Goal: Transaction & Acquisition: Purchase product/service

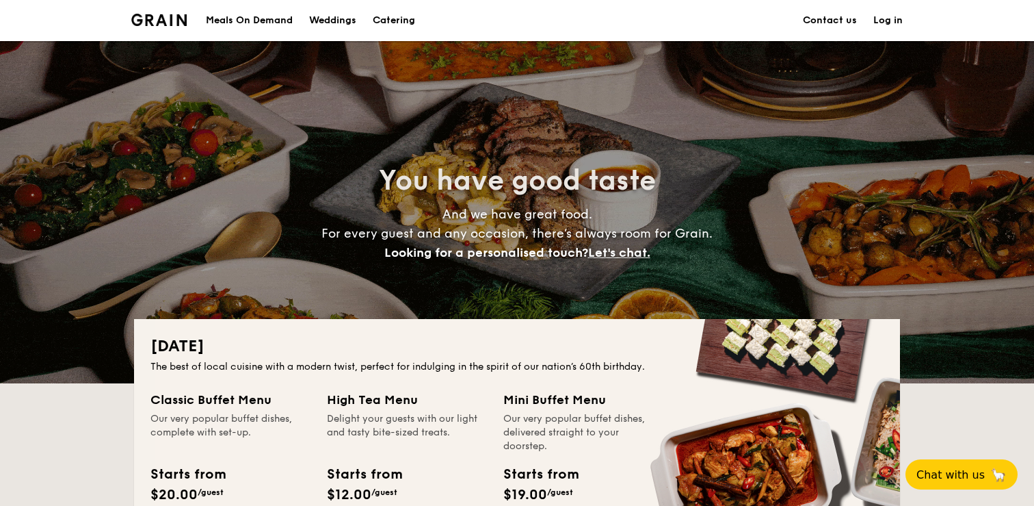
click at [893, 20] on link "Log in" at bounding box center [888, 20] width 29 height 41
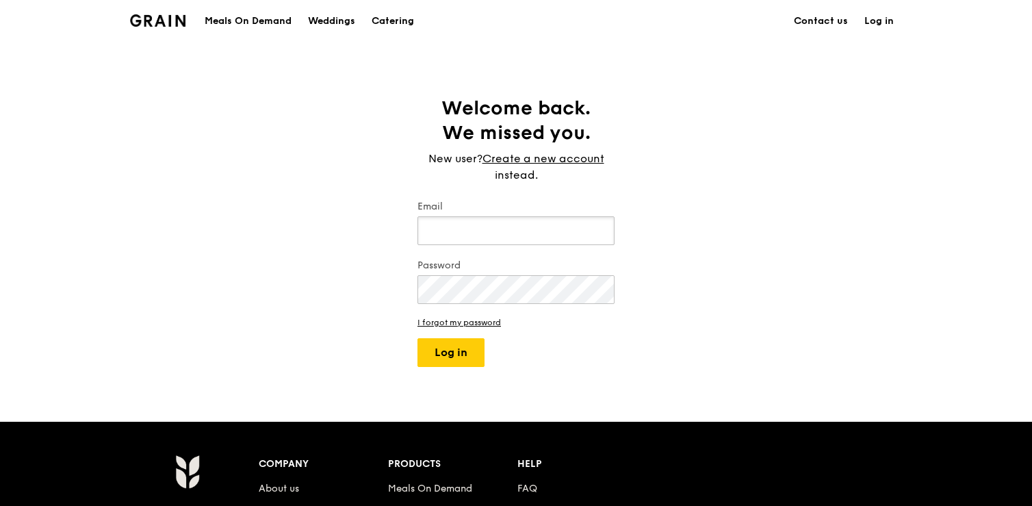
type input "[PERSON_NAME][DOMAIN_NAME][EMAIL_ADDRESS][PERSON_NAME][DOMAIN_NAME]"
click at [477, 352] on button "Log in" at bounding box center [450, 352] width 67 height 29
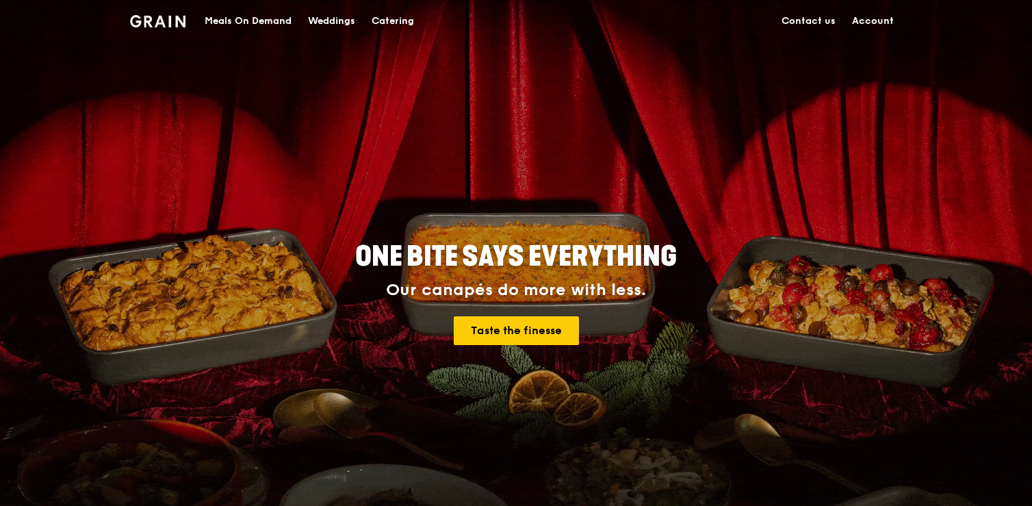
click at [873, 21] on link "Account" at bounding box center [872, 21] width 58 height 41
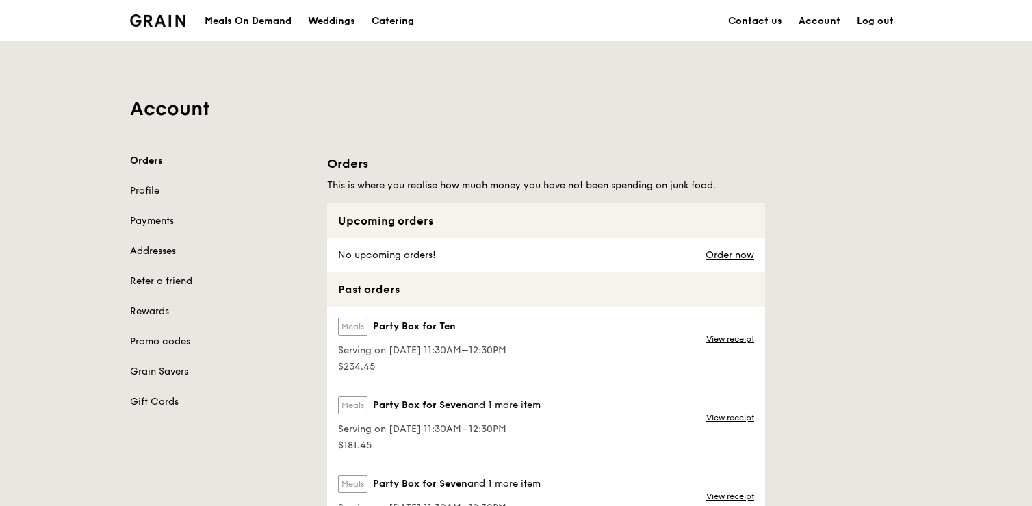
click at [281, 21] on div "Meals On Demand" at bounding box center [248, 21] width 87 height 41
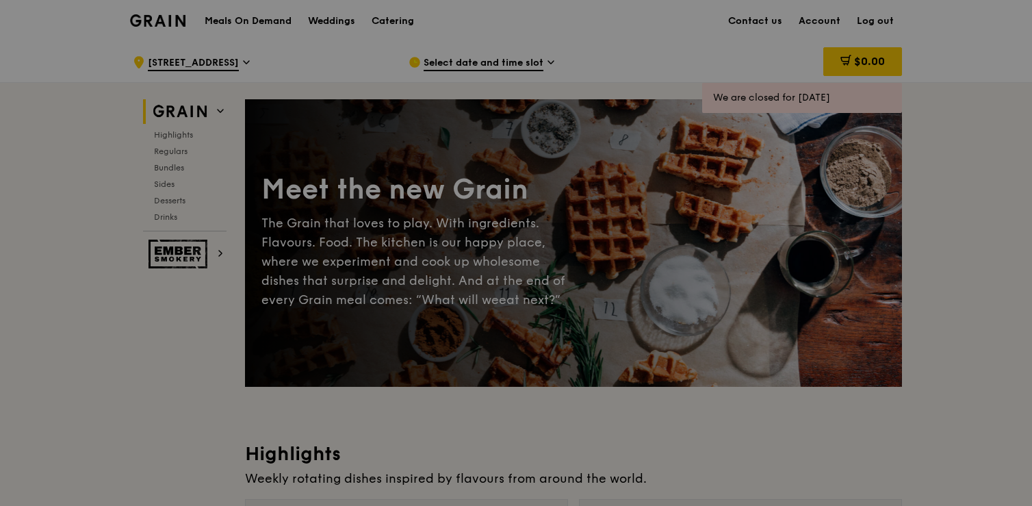
click at [441, 68] on div at bounding box center [516, 253] width 1032 height 506
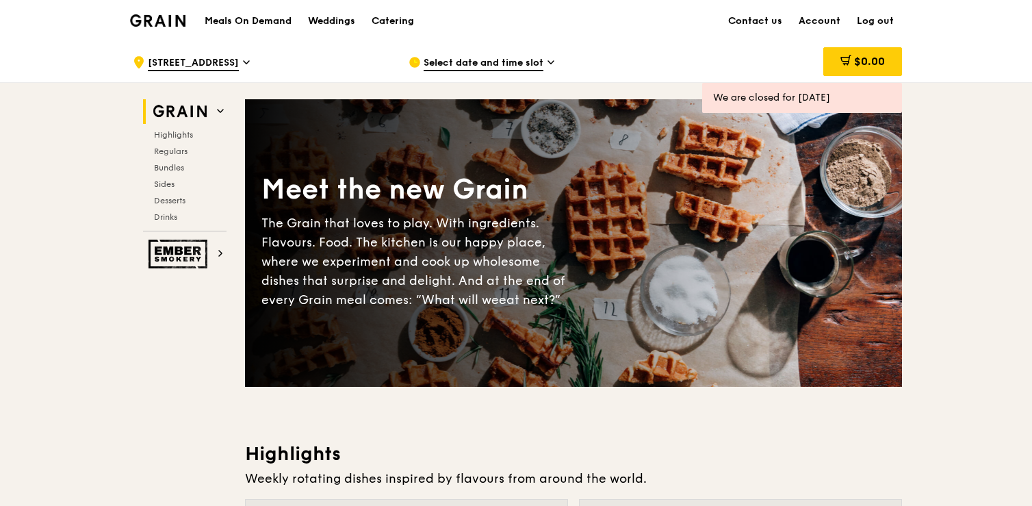
click at [543, 64] on div "Select date and time slot" at bounding box center [535, 62] width 254 height 41
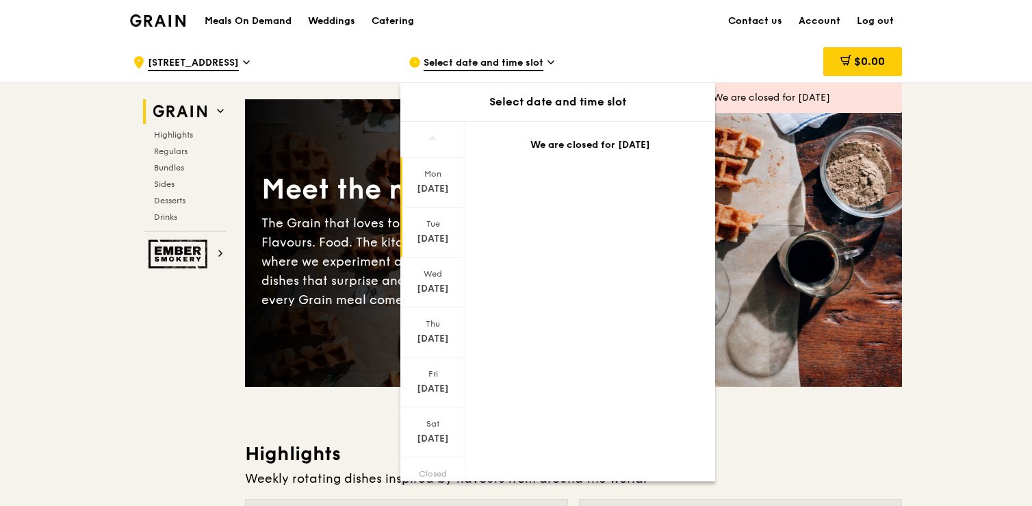
click at [432, 229] on div "[DATE]" at bounding box center [432, 232] width 65 height 50
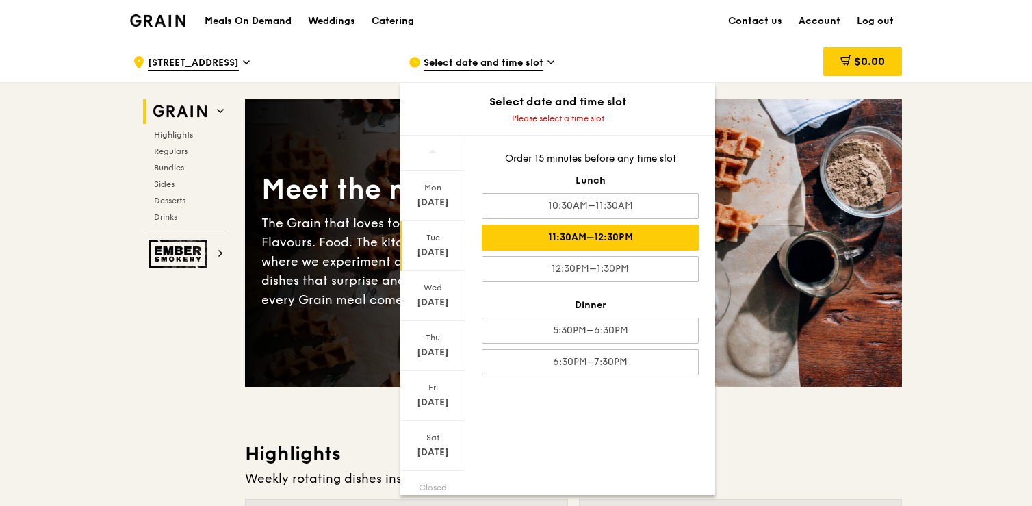
click at [532, 231] on div "11:30AM–12:30PM" at bounding box center [590, 237] width 217 height 26
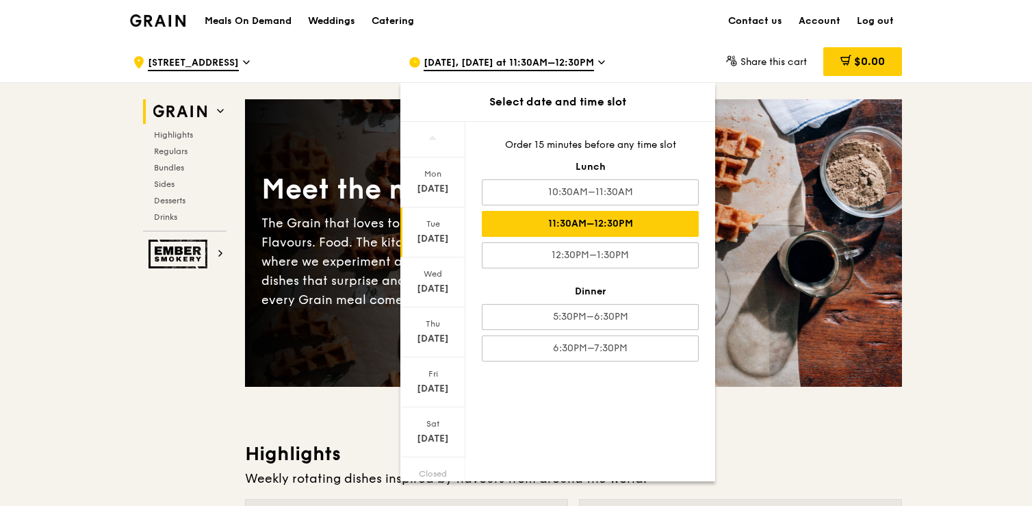
click at [821, 204] on div "Meet the new Grain The Grain that loves to play. With ingredients. Flavours. Fo…" at bounding box center [573, 243] width 657 height 176
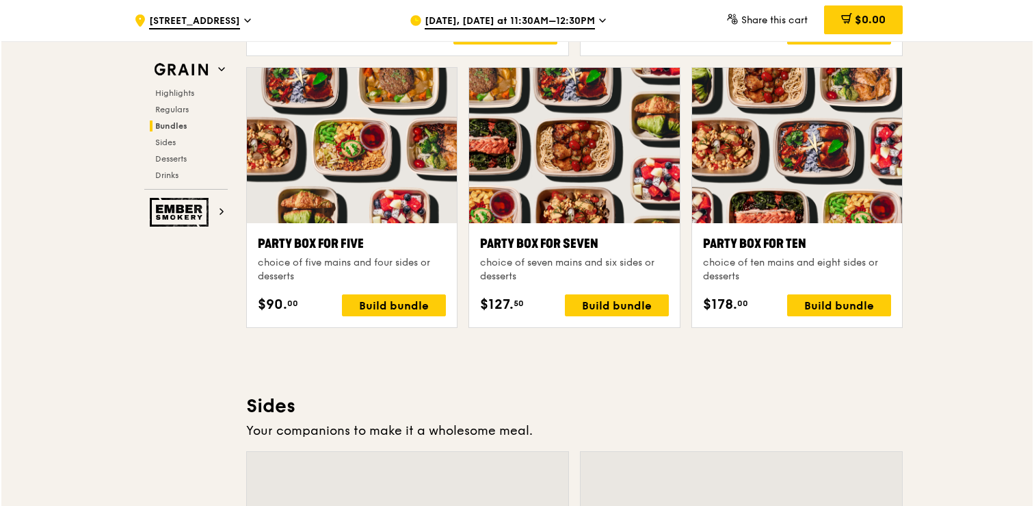
scroll to position [2708, 0]
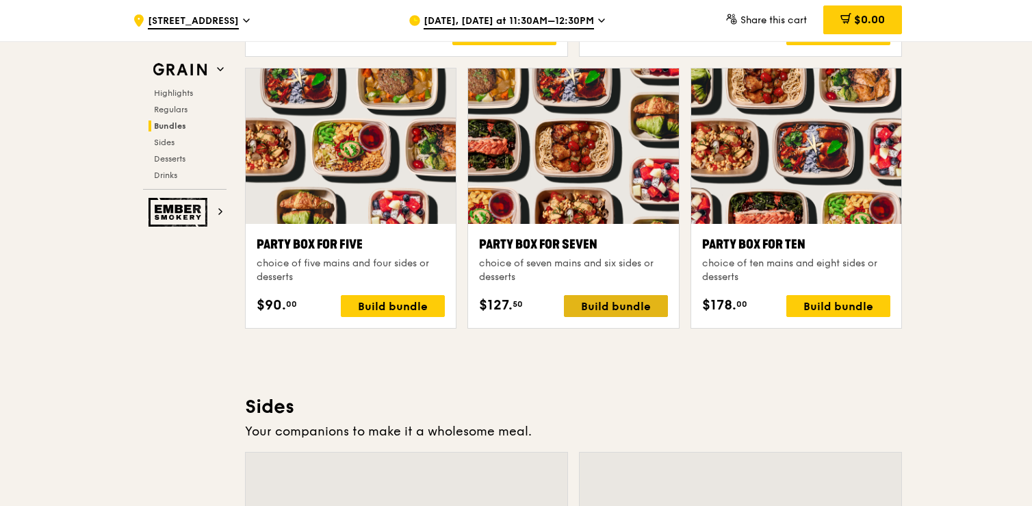
click at [581, 306] on div "Build bundle" at bounding box center [616, 306] width 104 height 22
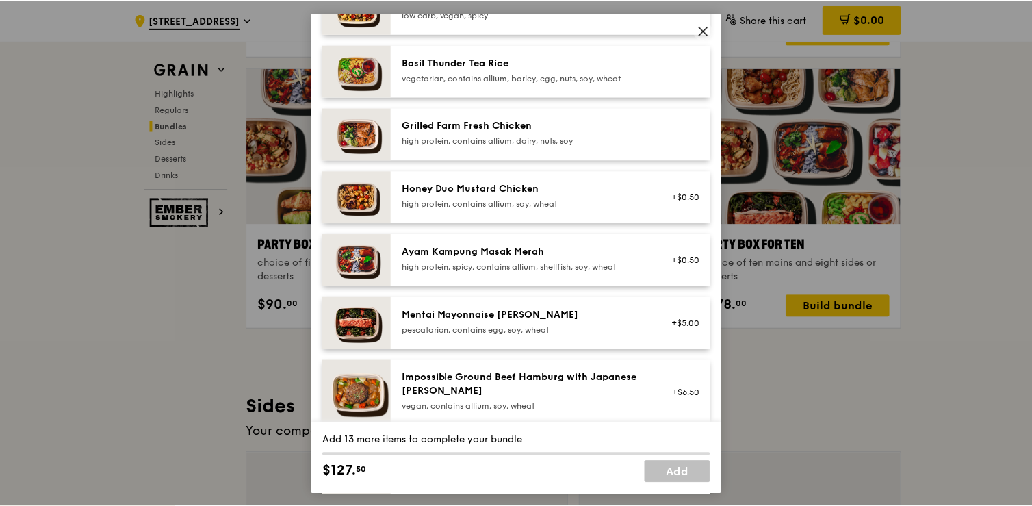
scroll to position [299, 0]
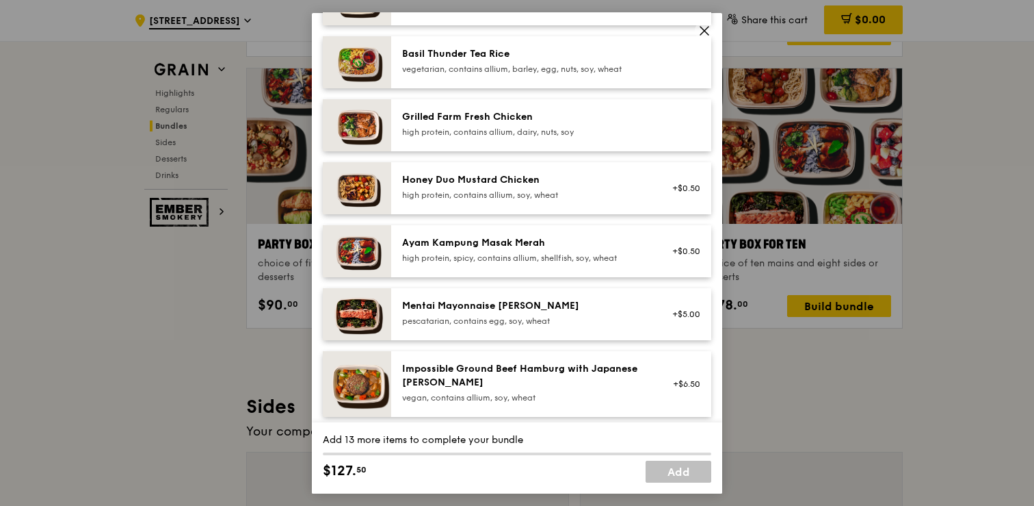
click at [759, 328] on div "Party Box for Seven choice of seven mains and six sides or desserts Mains Choos…" at bounding box center [517, 253] width 1034 height 506
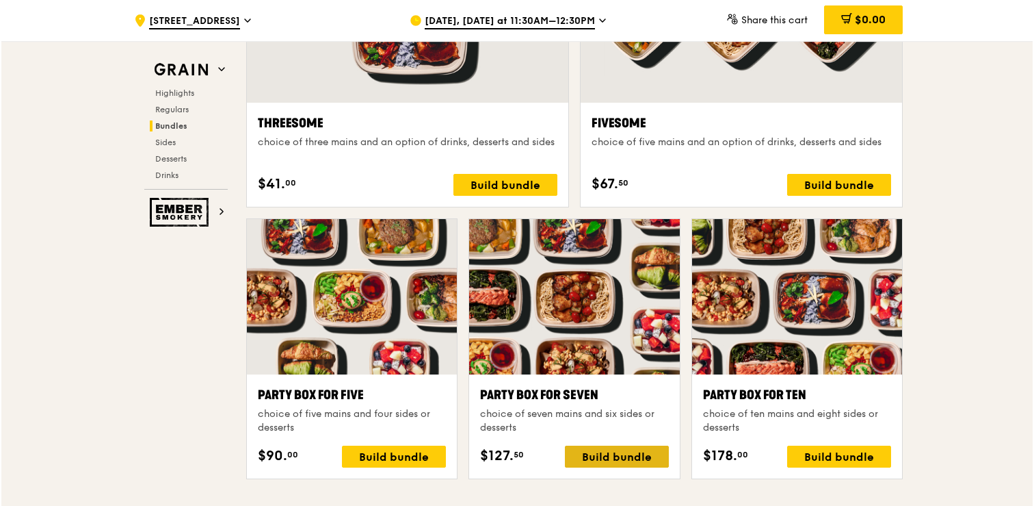
scroll to position [2564, 0]
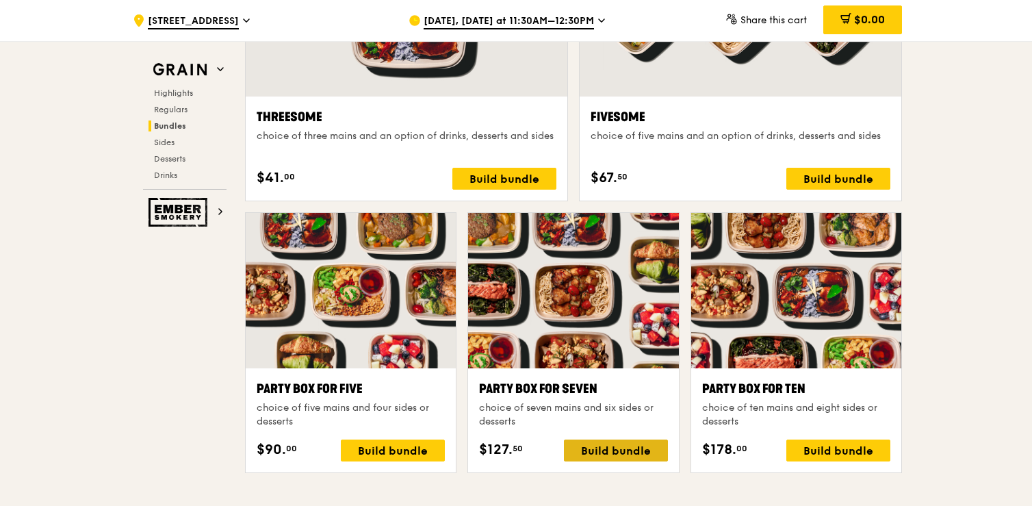
click at [627, 443] on div "Build bundle" at bounding box center [616, 450] width 104 height 22
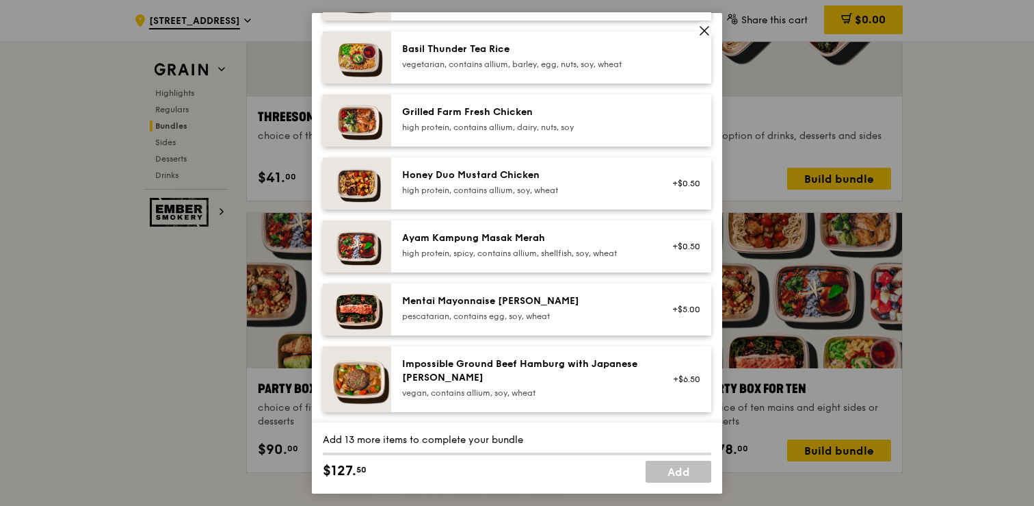
scroll to position [291, 0]
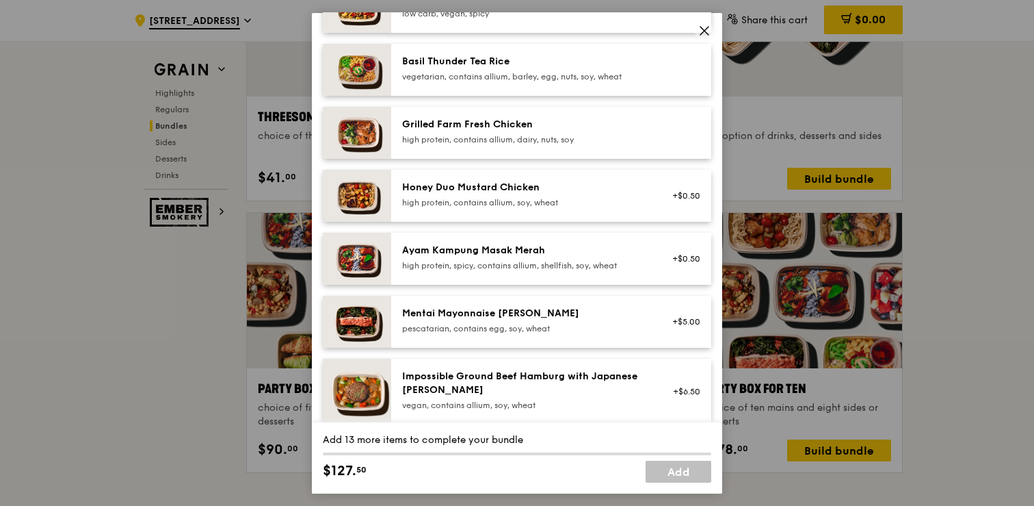
click at [608, 195] on div "Honey Duo Mustard Chicken high protein, contains allium, soy, wheat" at bounding box center [525, 193] width 246 height 27
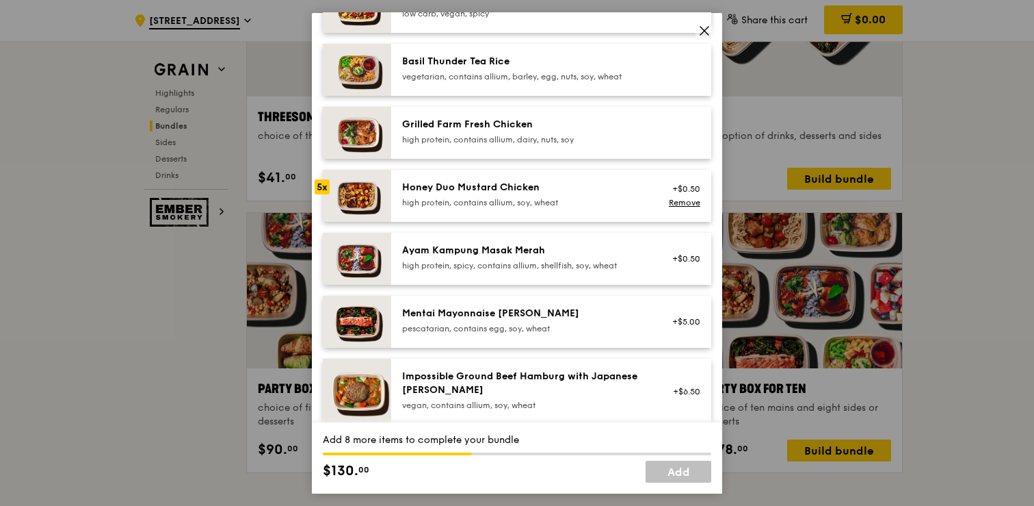
click at [608, 195] on div "Honey Duo Mustard Chicken high protein, contains allium, soy, wheat" at bounding box center [525, 193] width 246 height 27
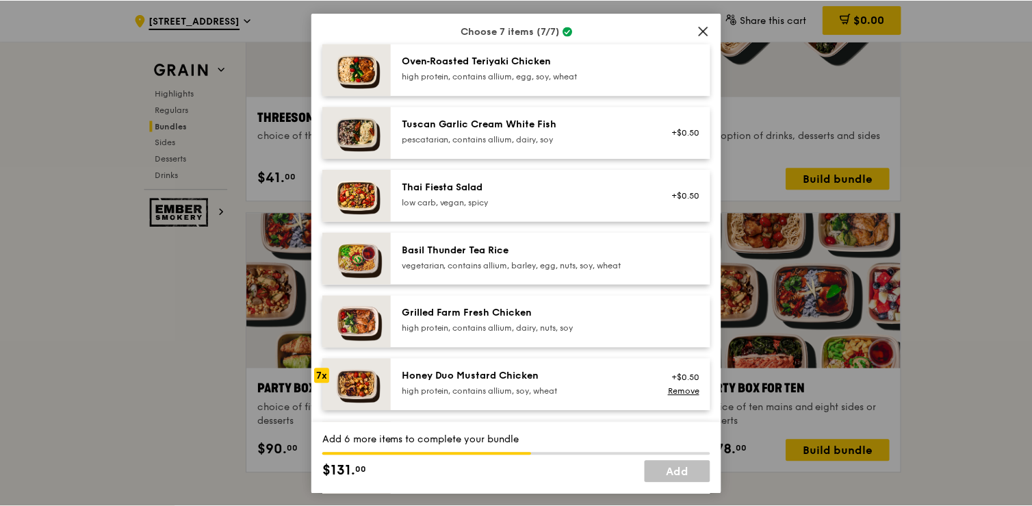
scroll to position [101, 0]
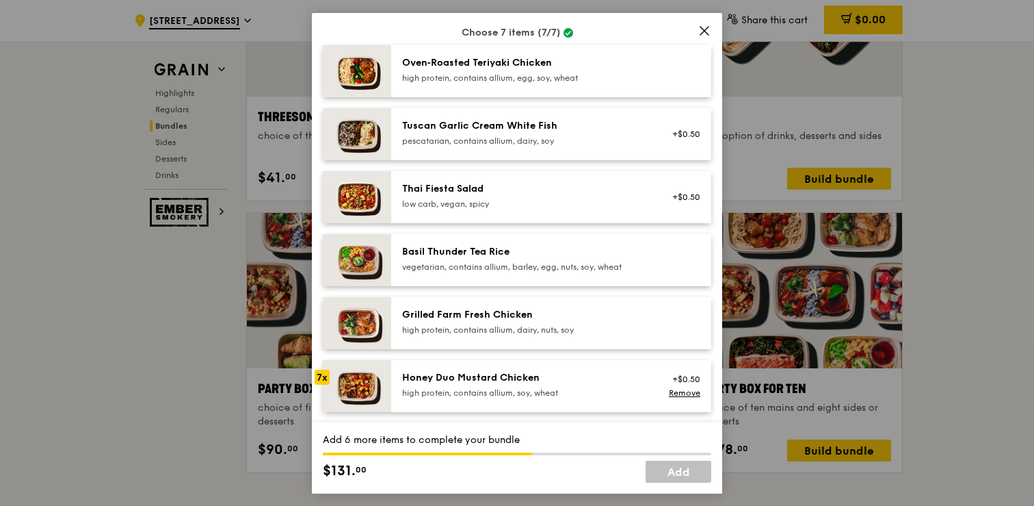
click at [703, 35] on icon at bounding box center [704, 30] width 12 height 12
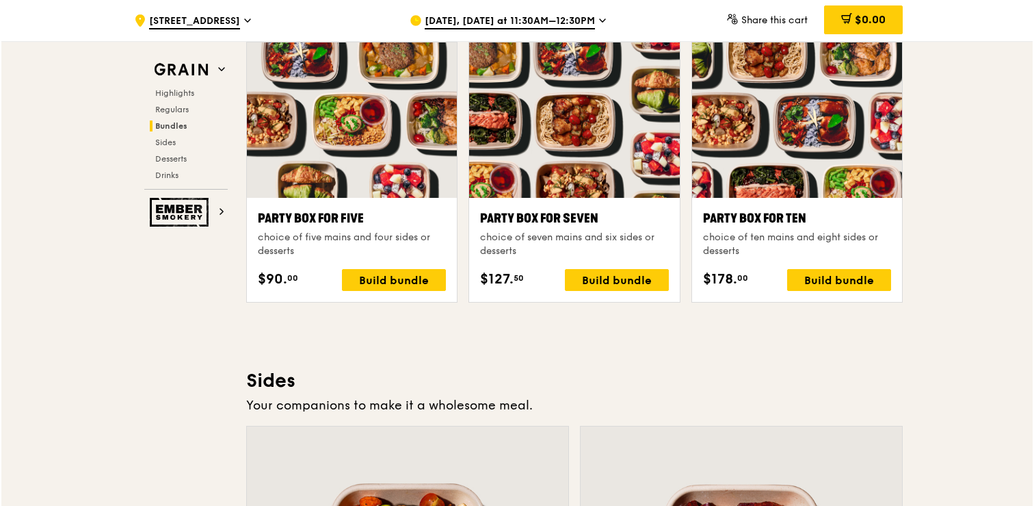
scroll to position [2710, 0]
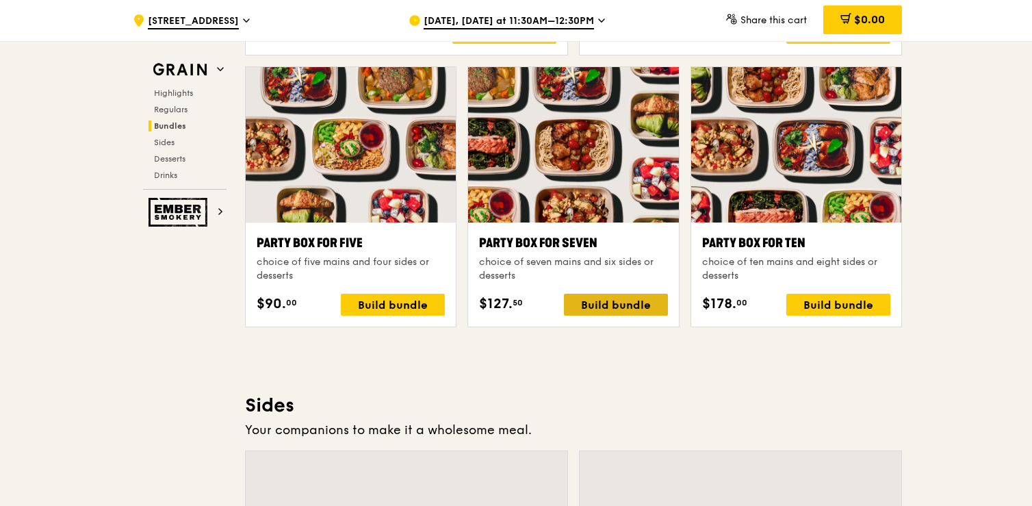
click at [628, 300] on div "Build bundle" at bounding box center [616, 304] width 104 height 22
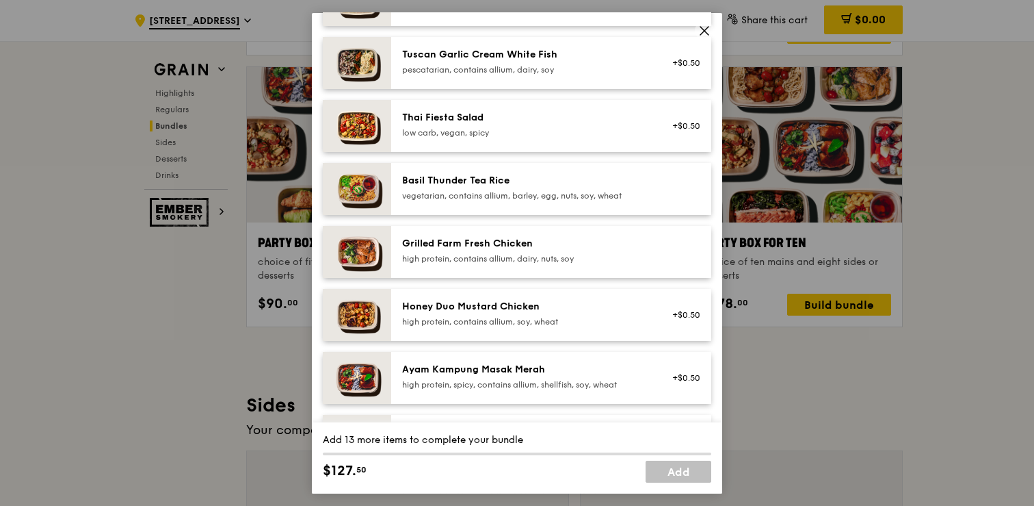
scroll to position [189, 0]
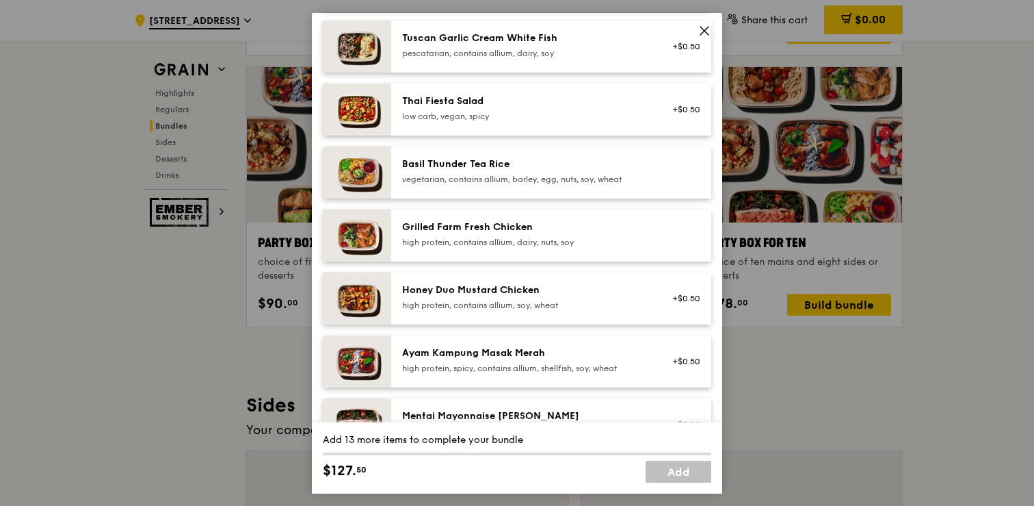
click at [625, 301] on div "high protein, contains allium, soy, wheat" at bounding box center [525, 304] width 246 height 11
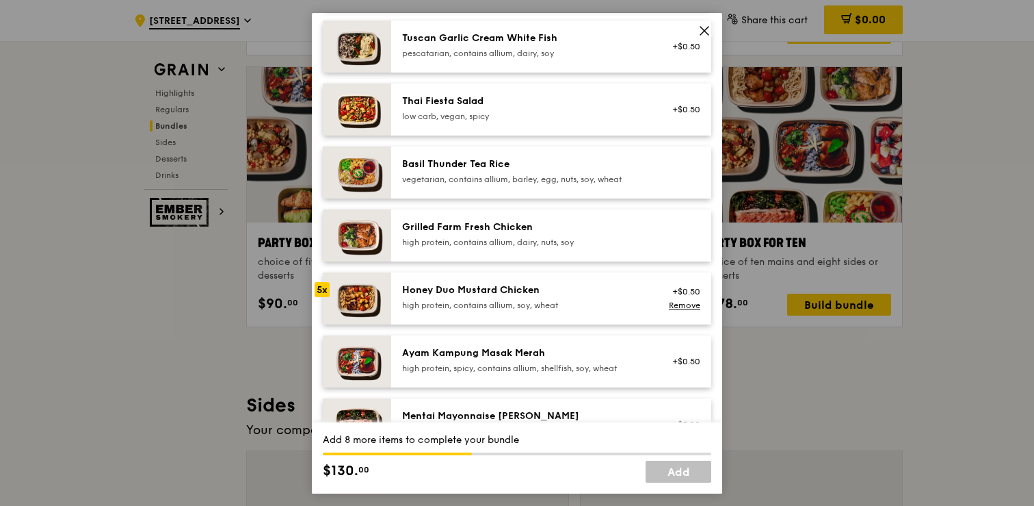
click at [625, 301] on div "high protein, contains allium, soy, wheat" at bounding box center [525, 304] width 246 height 11
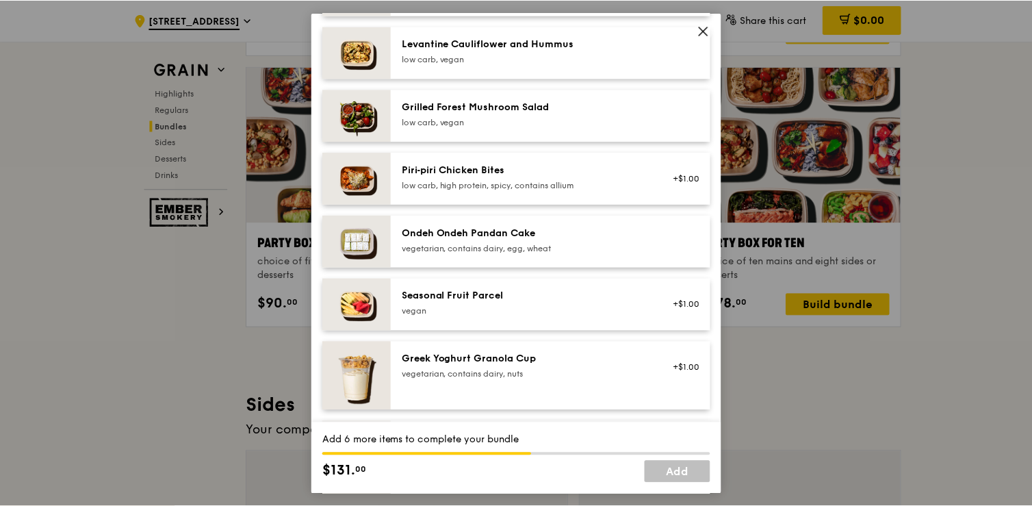
scroll to position [885, 0]
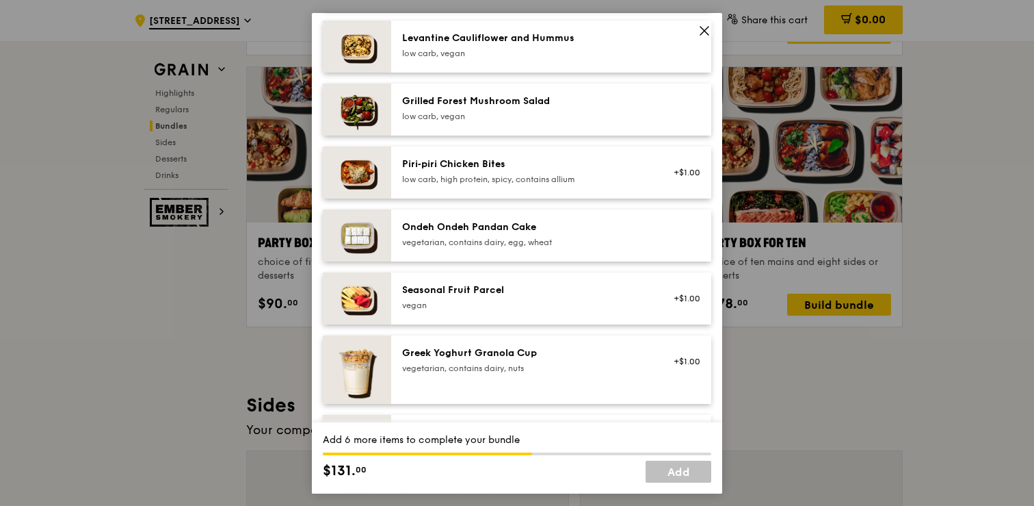
click at [619, 312] on div "Seasonal Fruit Parcel [GEOGRAPHIC_DATA]" at bounding box center [525, 298] width 262 height 30
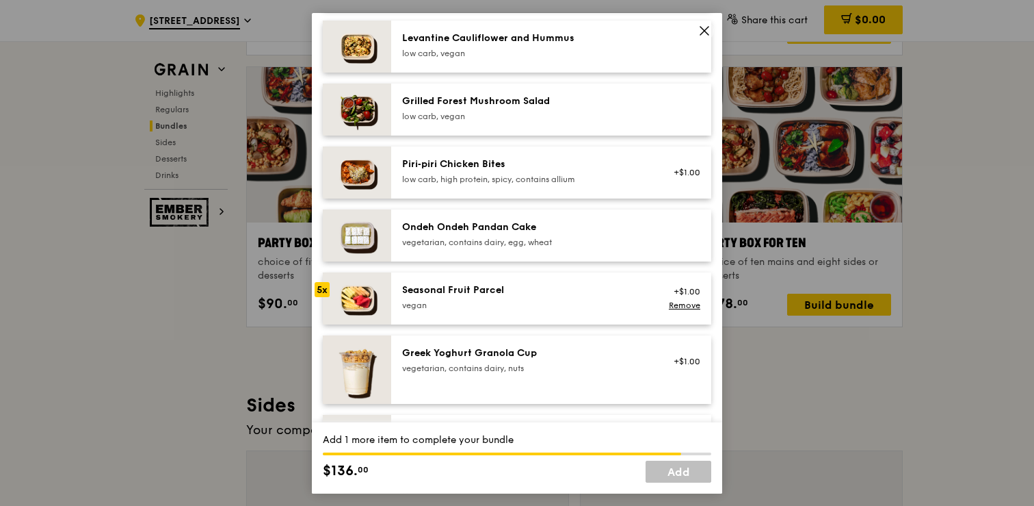
click at [619, 312] on div "Seasonal Fruit Parcel [GEOGRAPHIC_DATA]" at bounding box center [525, 298] width 262 height 30
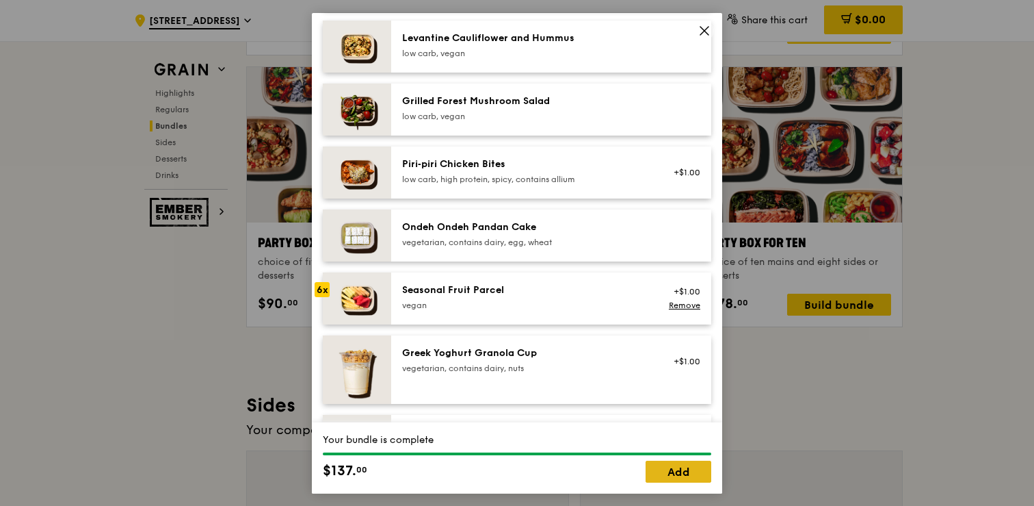
click at [659, 469] on link "Add" at bounding box center [679, 471] width 66 height 22
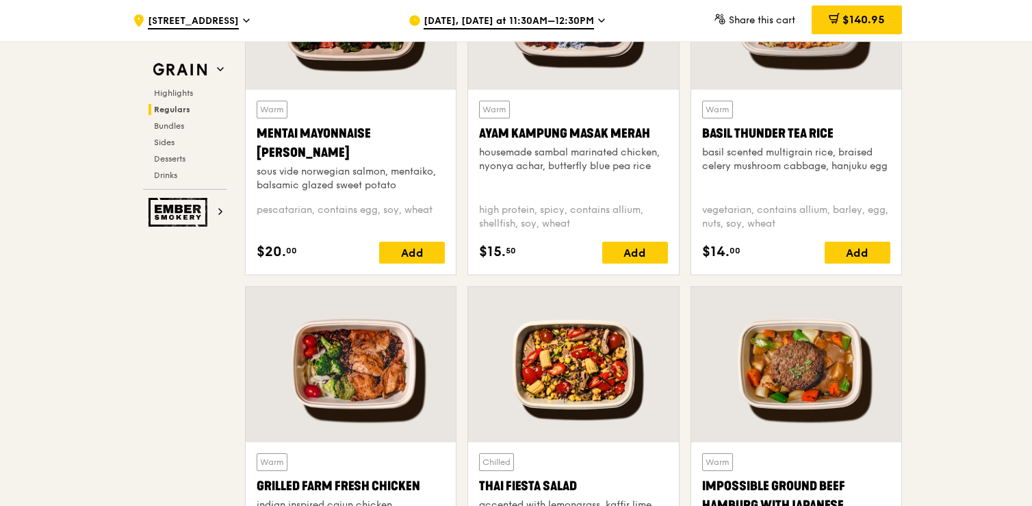
scroll to position [1270, 0]
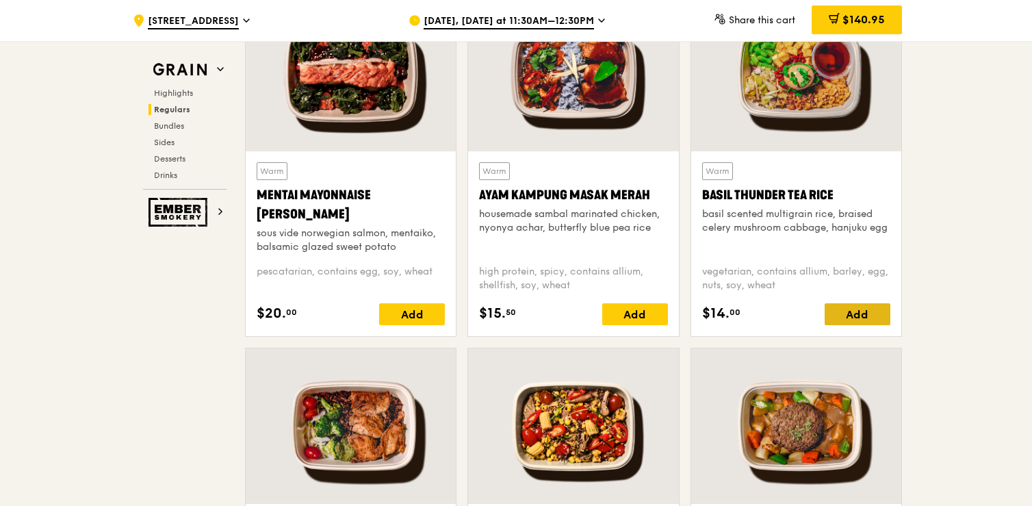
click at [846, 315] on div "Add" at bounding box center [857, 314] width 66 height 22
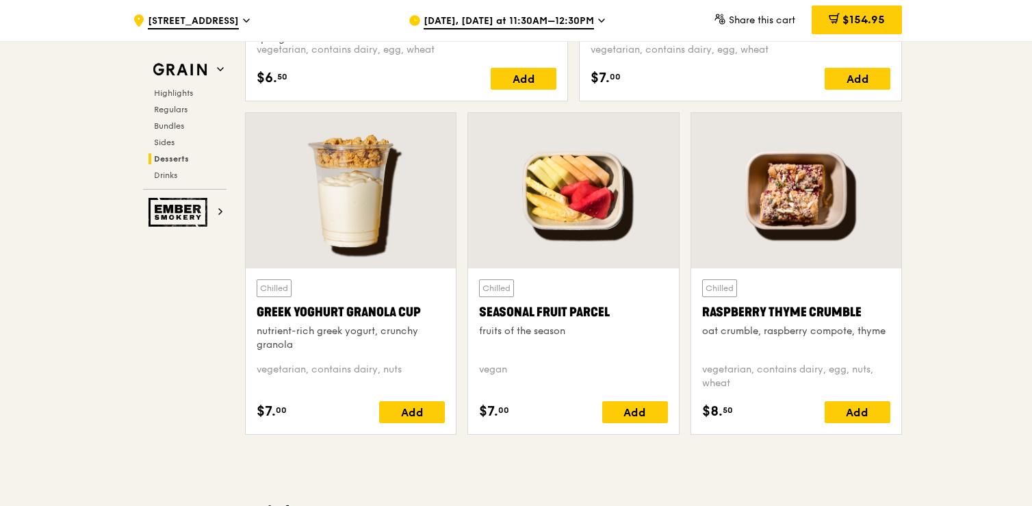
scroll to position [4289, 0]
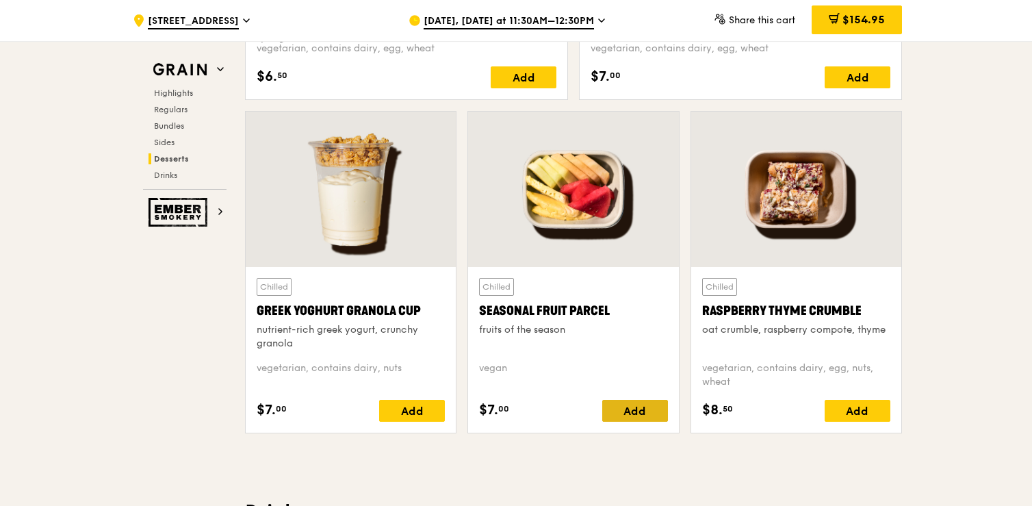
click at [646, 409] on div "Add" at bounding box center [635, 410] width 66 height 22
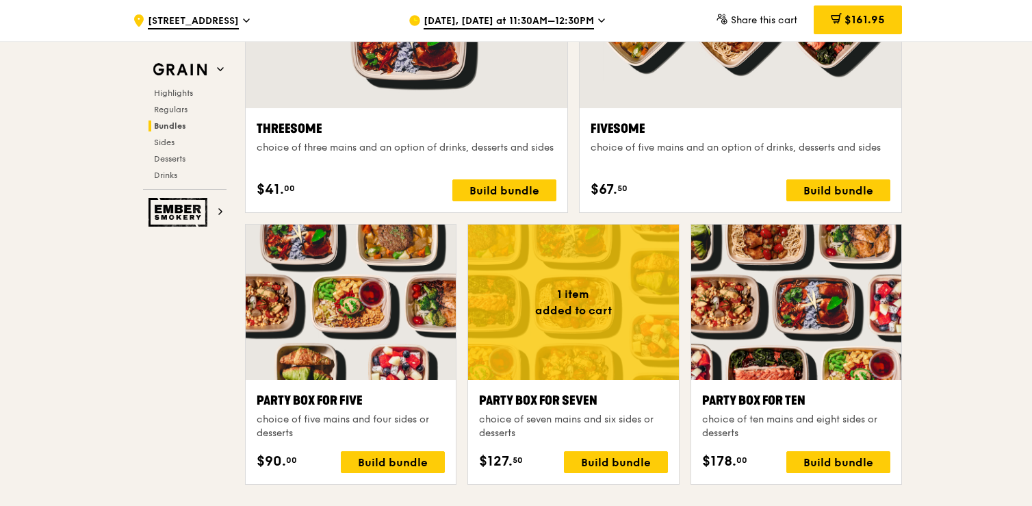
scroll to position [2548, 0]
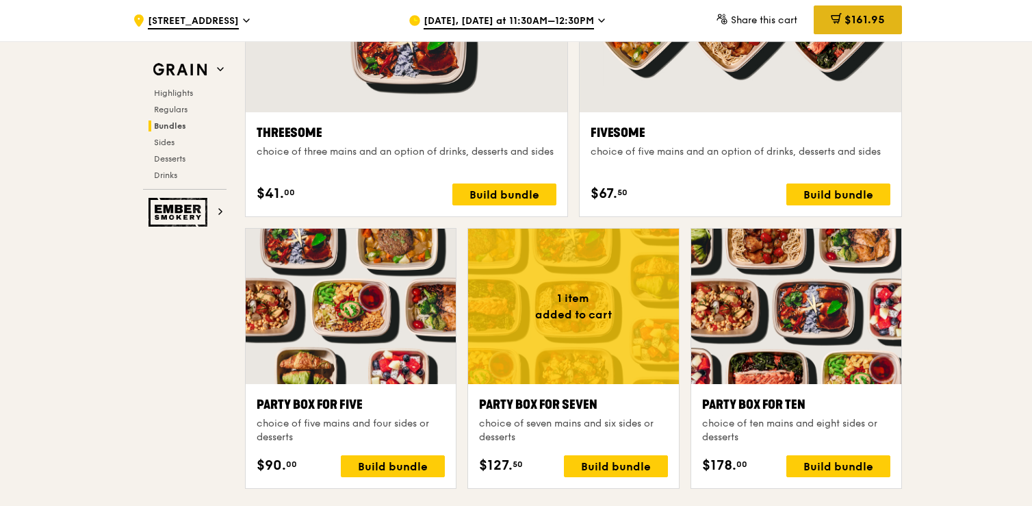
click at [839, 28] on div "$161.95" at bounding box center [857, 19] width 88 height 29
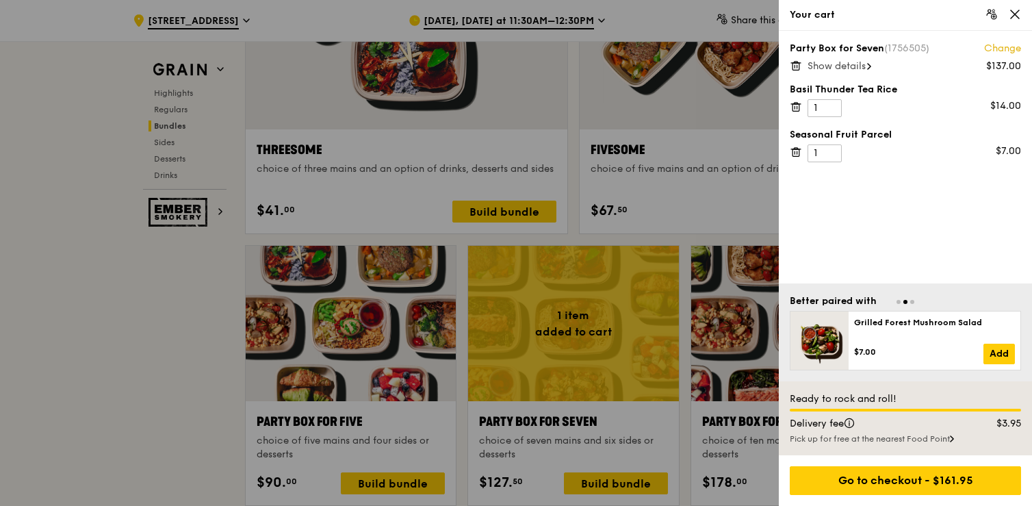
scroll to position [2530, 0]
click at [739, 147] on div at bounding box center [516, 253] width 1032 height 506
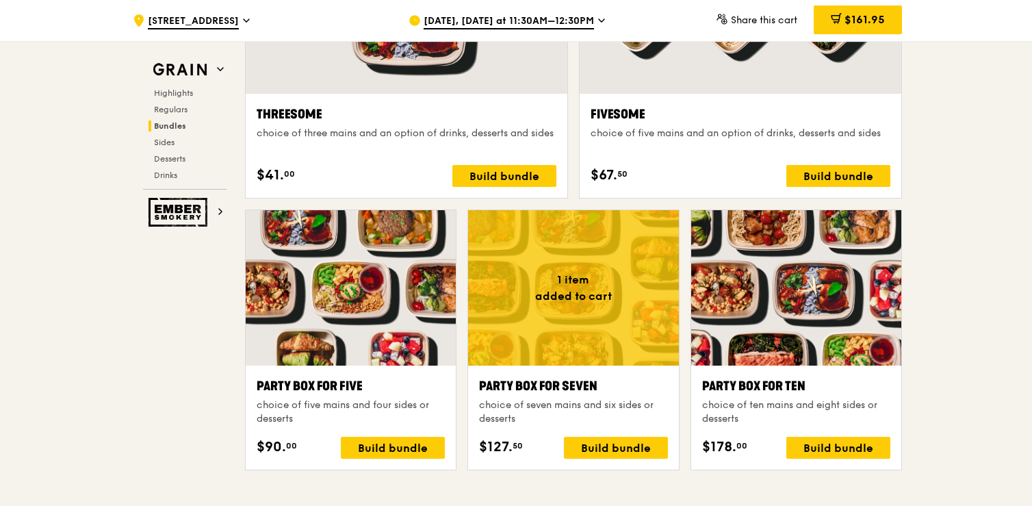
scroll to position [2561, 0]
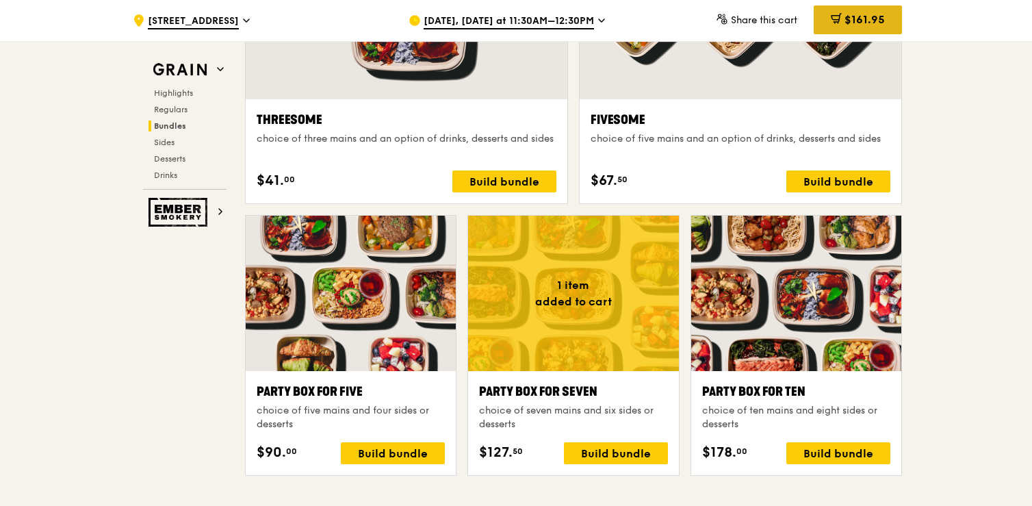
click at [844, 23] on span "$161.95" at bounding box center [864, 19] width 40 height 13
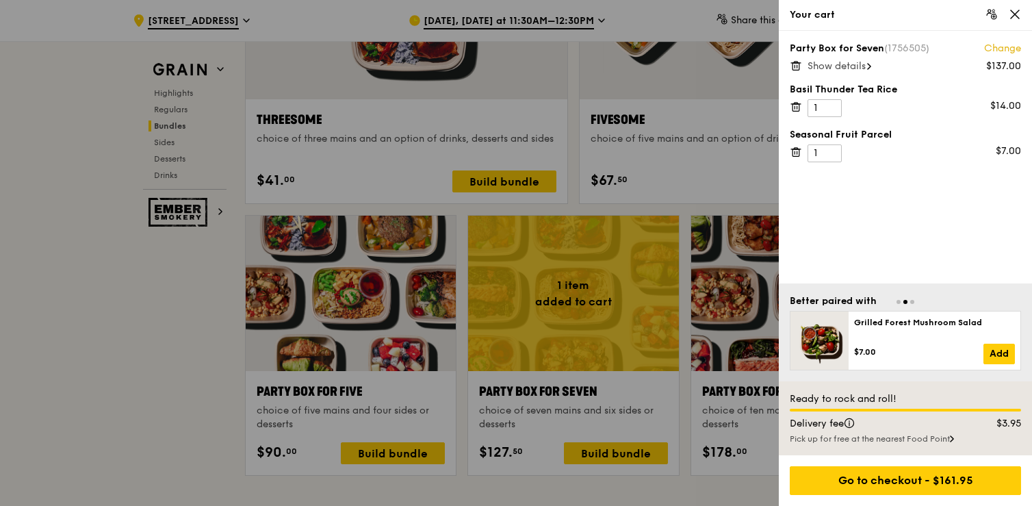
scroll to position [2560, 0]
click at [792, 68] on icon at bounding box center [795, 66] width 7 height 7
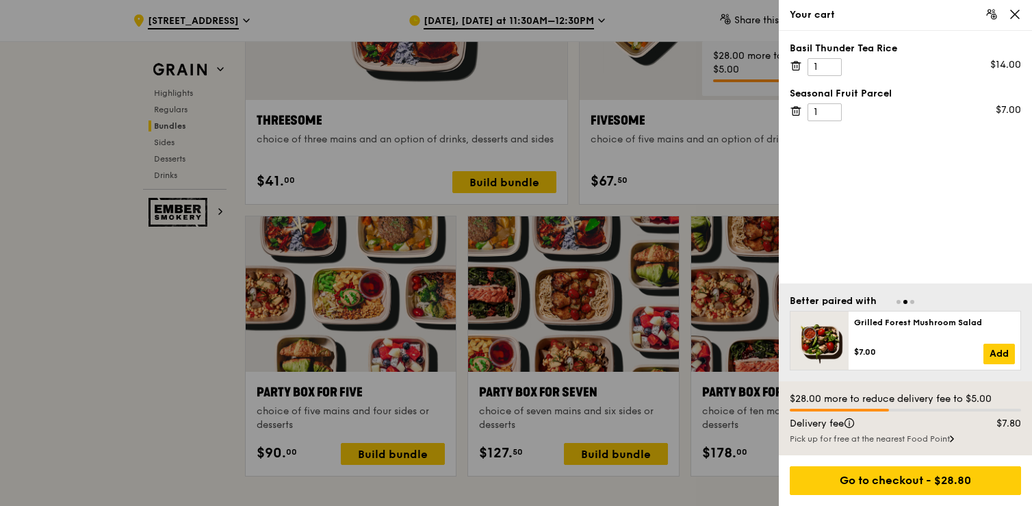
click at [794, 64] on icon at bounding box center [795, 66] width 12 height 12
click at [795, 108] on div "Seasonal Fruit Parcel 1 $7.00" at bounding box center [904, 157] width 253 height 252
click at [796, 57] on div "Seasonal Fruit Parcel 1 $7.00" at bounding box center [904, 59] width 231 height 34
click at [796, 64] on icon at bounding box center [795, 66] width 12 height 12
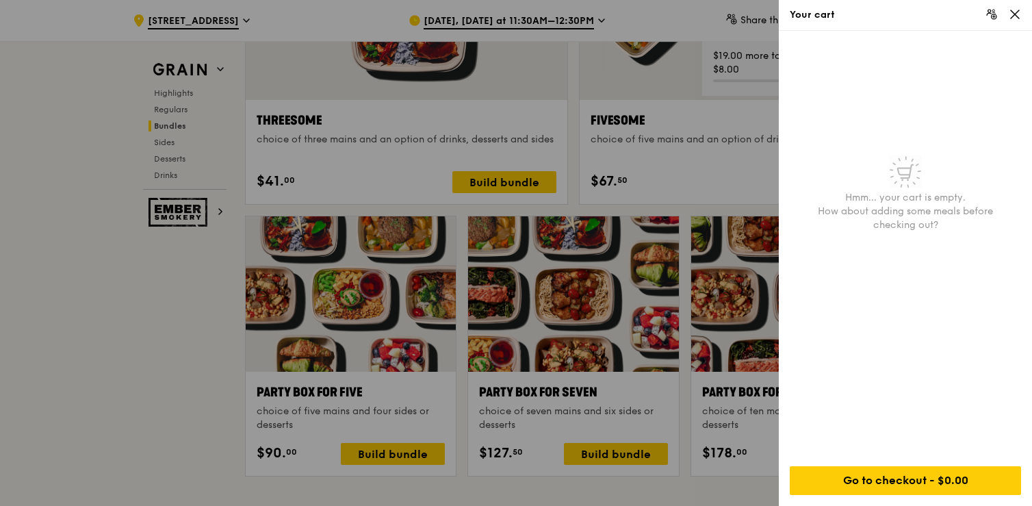
click at [1017, 19] on icon at bounding box center [1014, 14] width 12 height 12
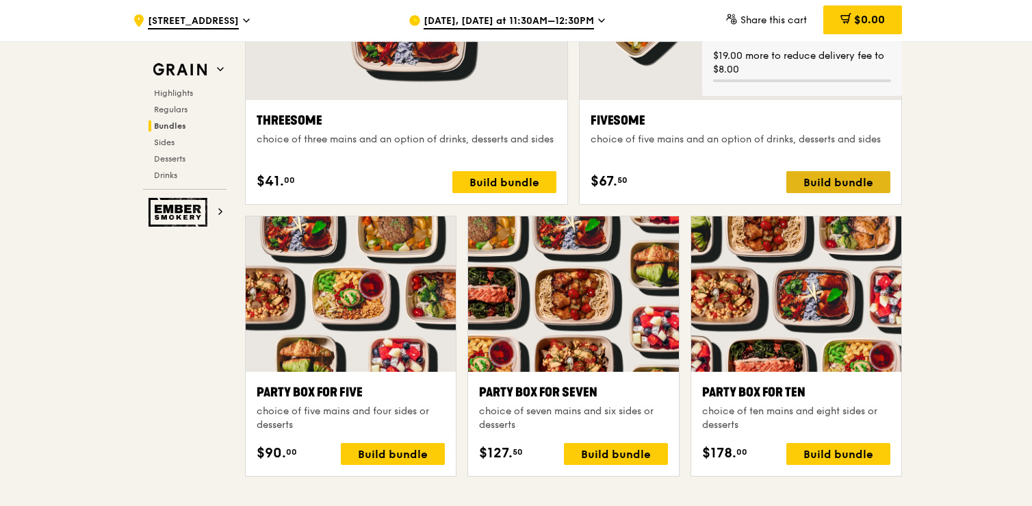
click at [869, 171] on div "Build bundle" at bounding box center [838, 182] width 104 height 22
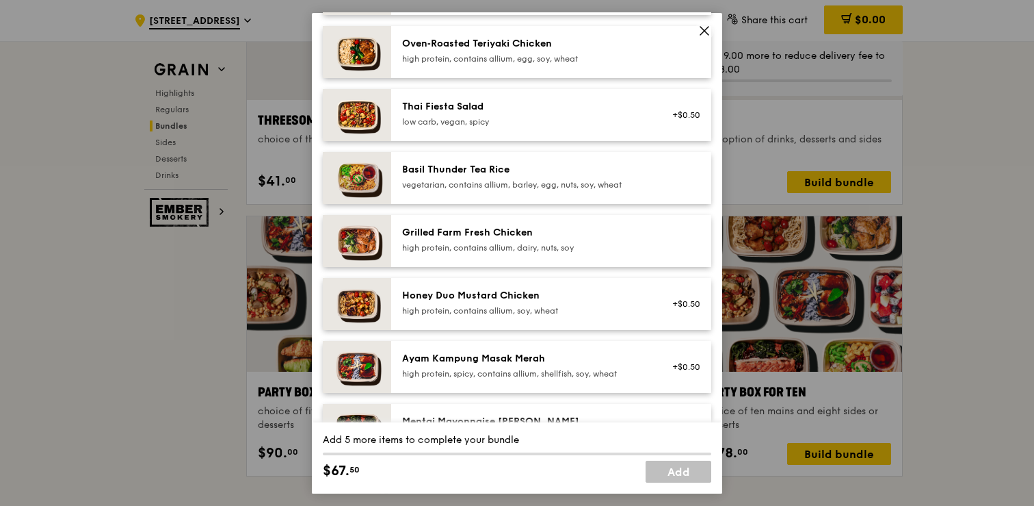
scroll to position [206, 0]
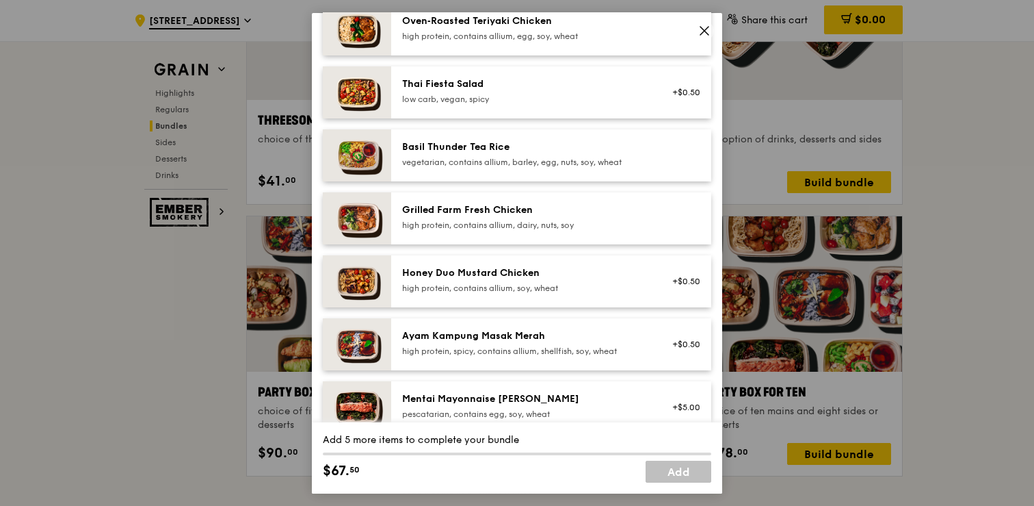
click at [612, 278] on div "Honey Duo Mustard Chicken" at bounding box center [525, 272] width 246 height 14
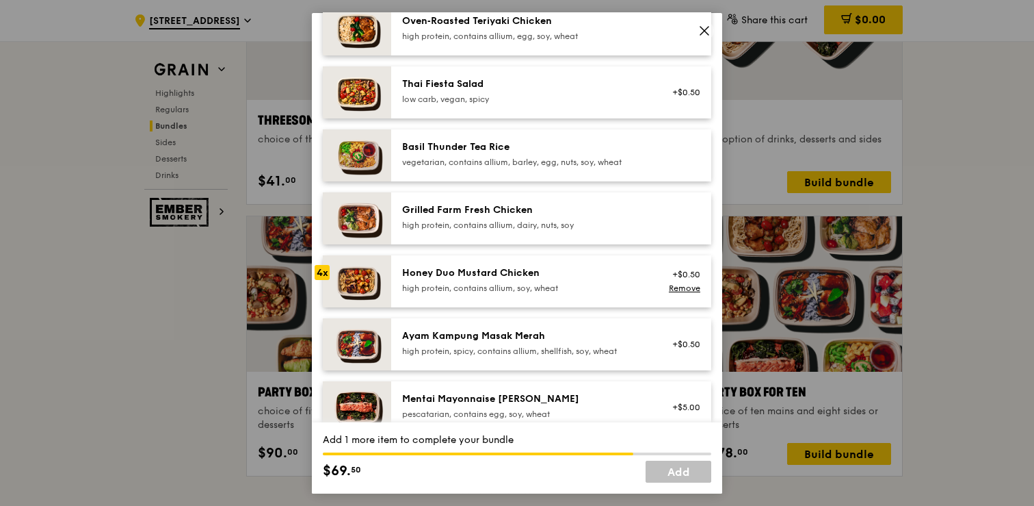
click at [612, 278] on div "Honey Duo Mustard Chicken" at bounding box center [525, 272] width 246 height 14
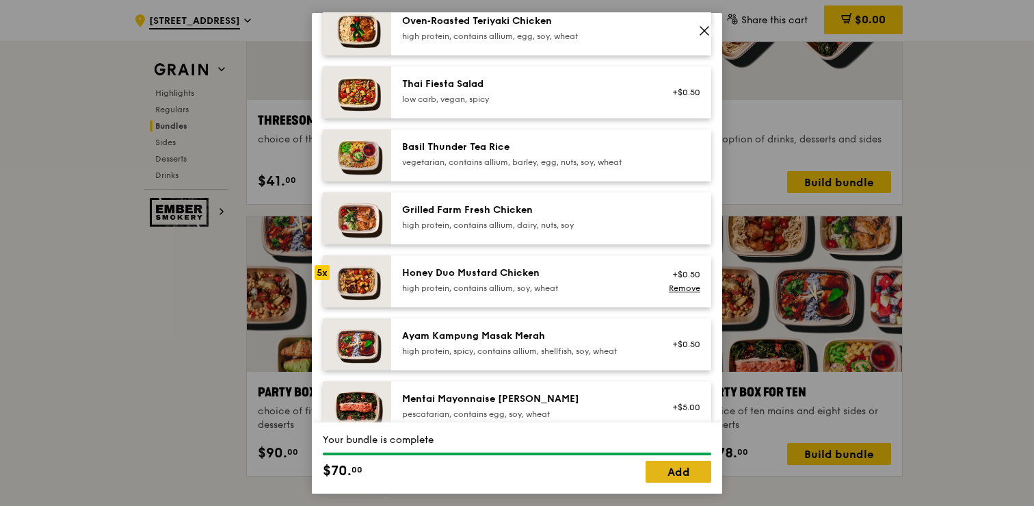
click at [682, 471] on link "Add" at bounding box center [679, 471] width 66 height 22
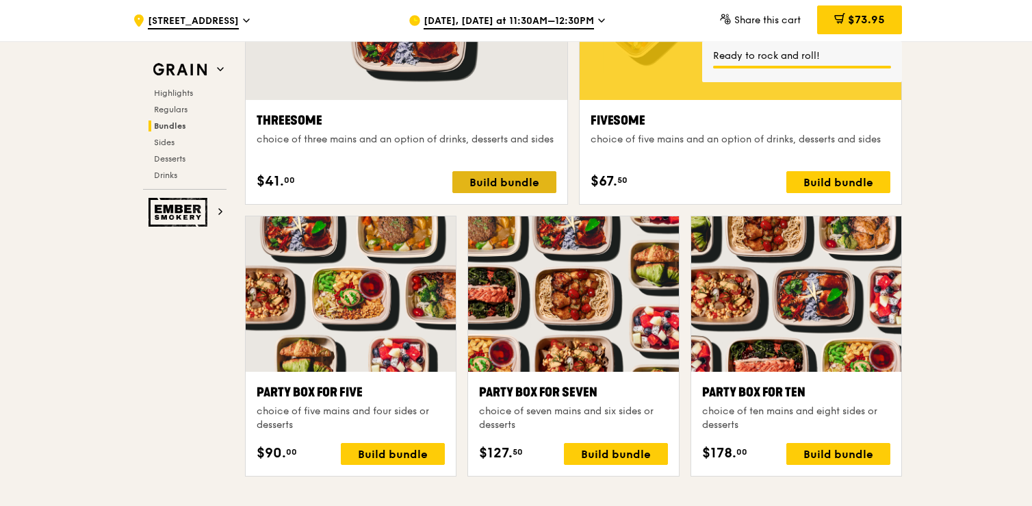
click at [488, 181] on div "Build bundle" at bounding box center [504, 182] width 104 height 22
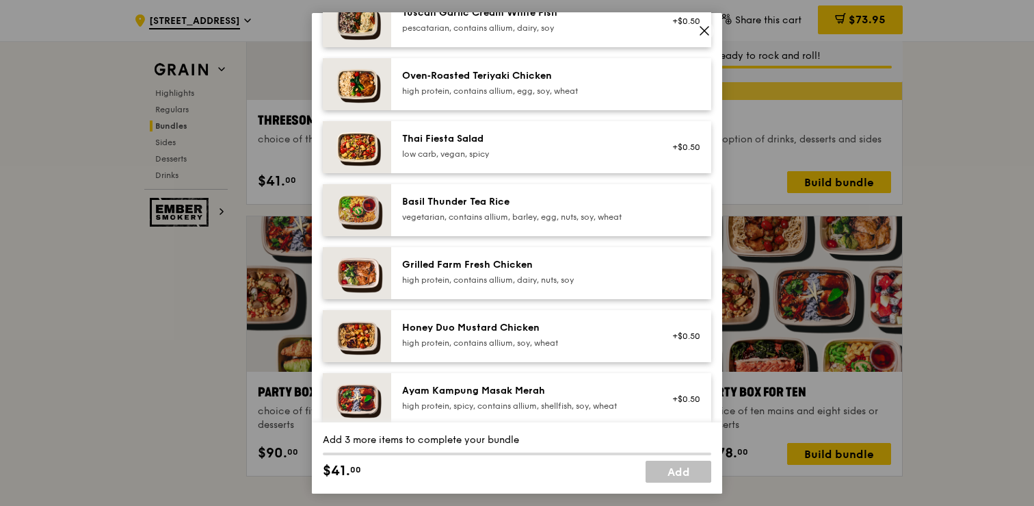
scroll to position [166, 0]
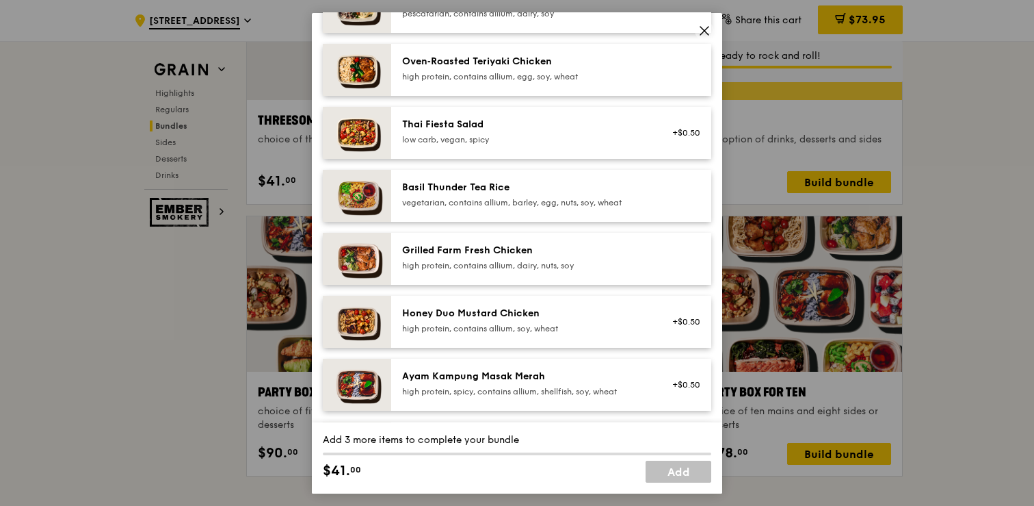
click at [516, 317] on div "Honey Duo Mustard Chicken" at bounding box center [525, 313] width 246 height 14
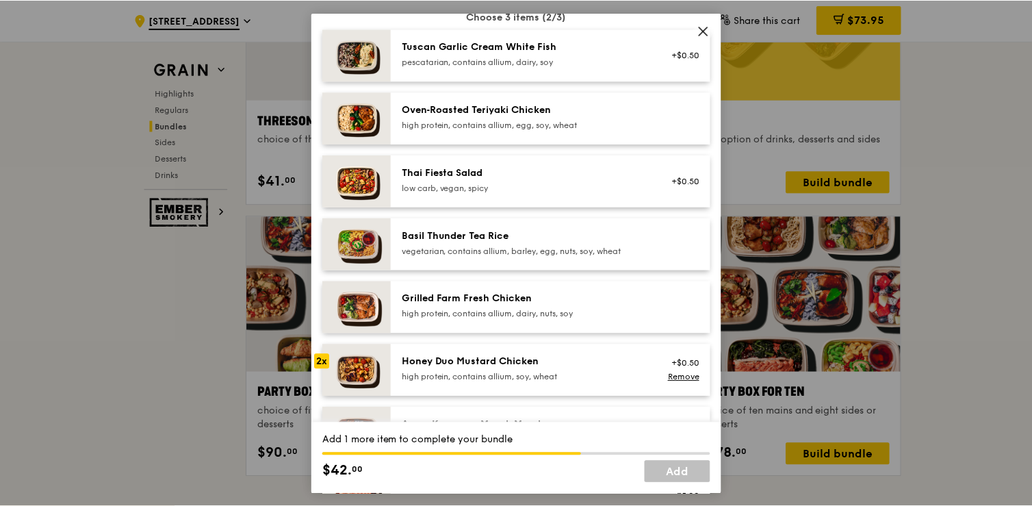
scroll to position [105, 0]
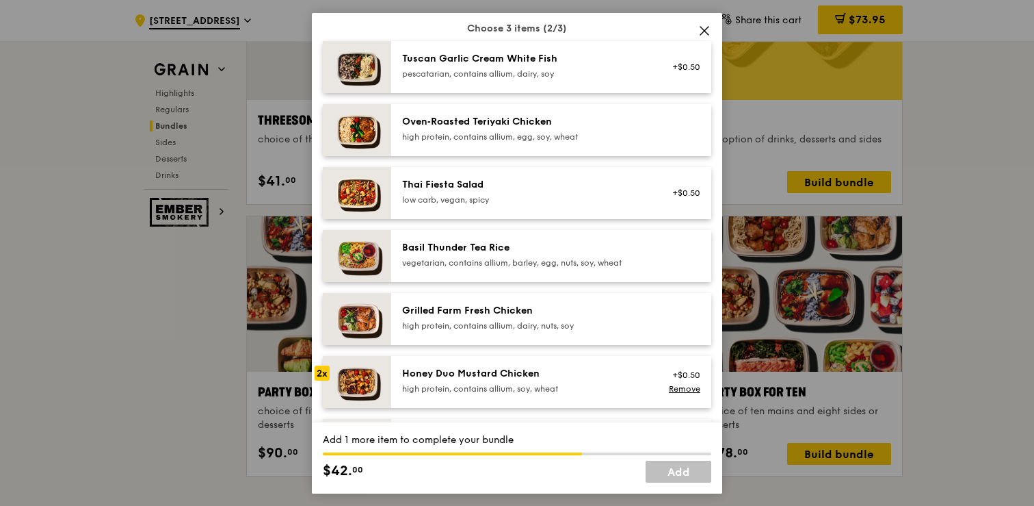
click at [522, 248] on div "Basil Thunder Tea Rice" at bounding box center [525, 247] width 246 height 14
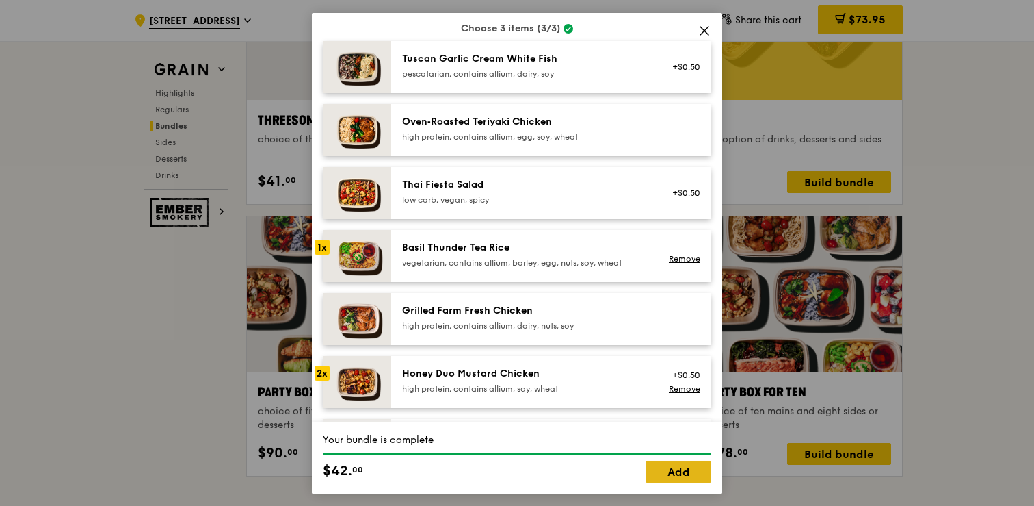
click at [661, 467] on link "Add" at bounding box center [679, 471] width 66 height 22
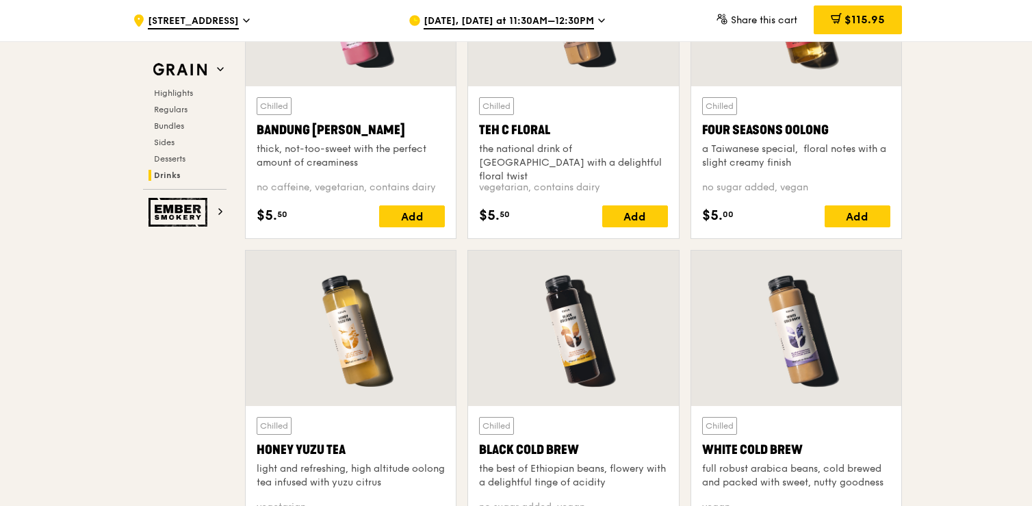
scroll to position [4910, 0]
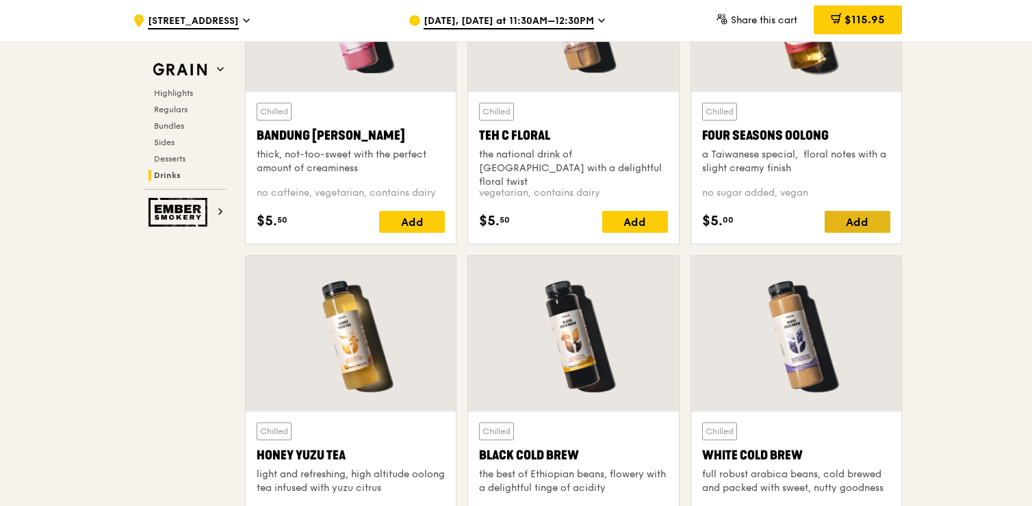
click at [839, 222] on div "Add" at bounding box center [857, 222] width 66 height 22
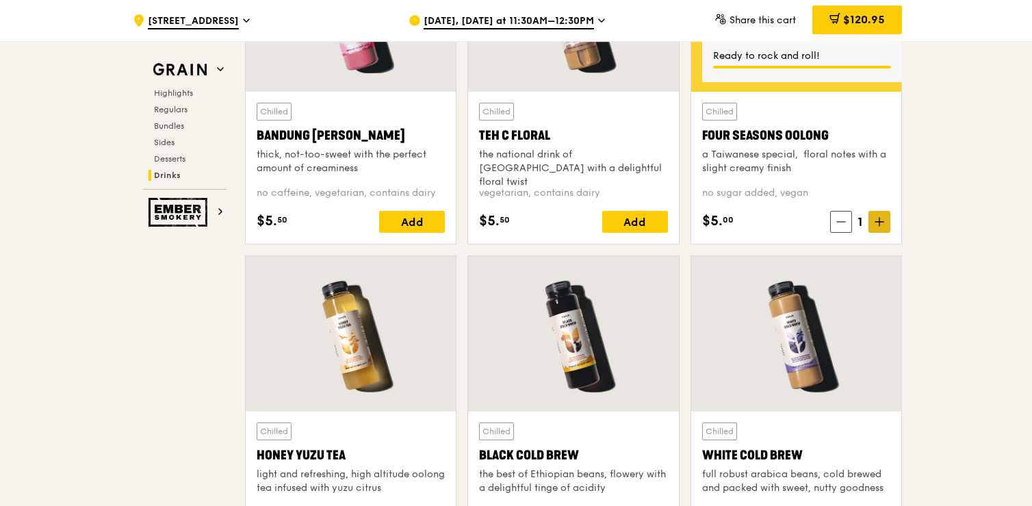
click at [882, 220] on icon at bounding box center [879, 222] width 10 height 10
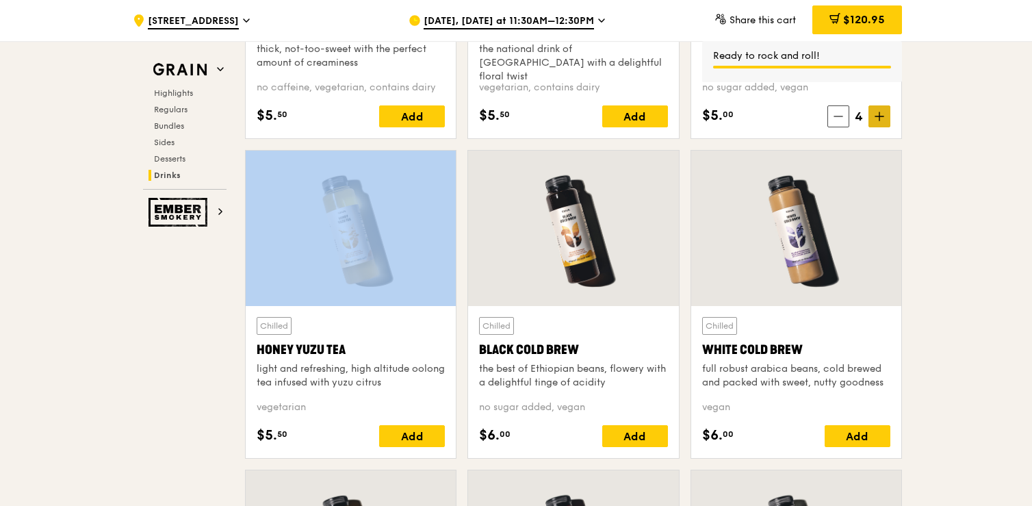
scroll to position [5066, 0]
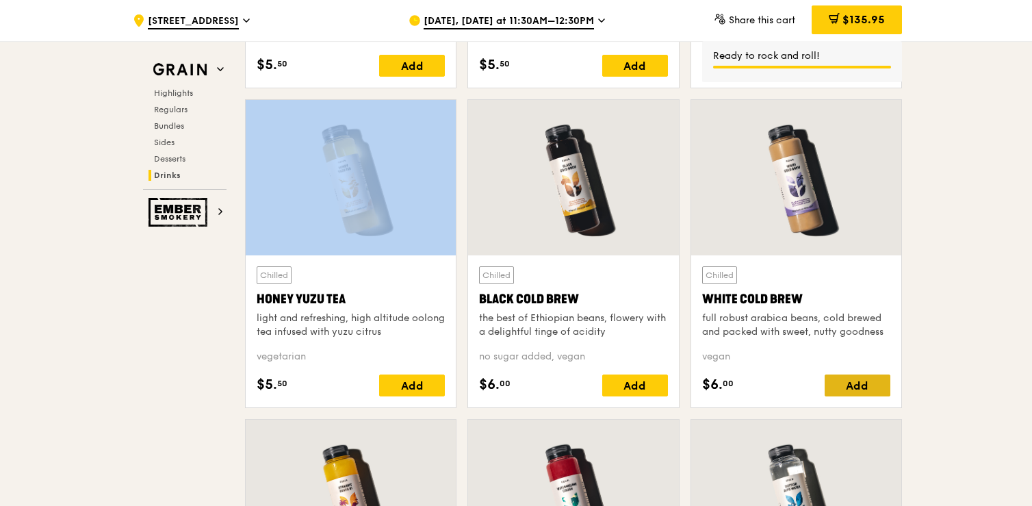
click at [848, 378] on div "Add" at bounding box center [857, 385] width 66 height 22
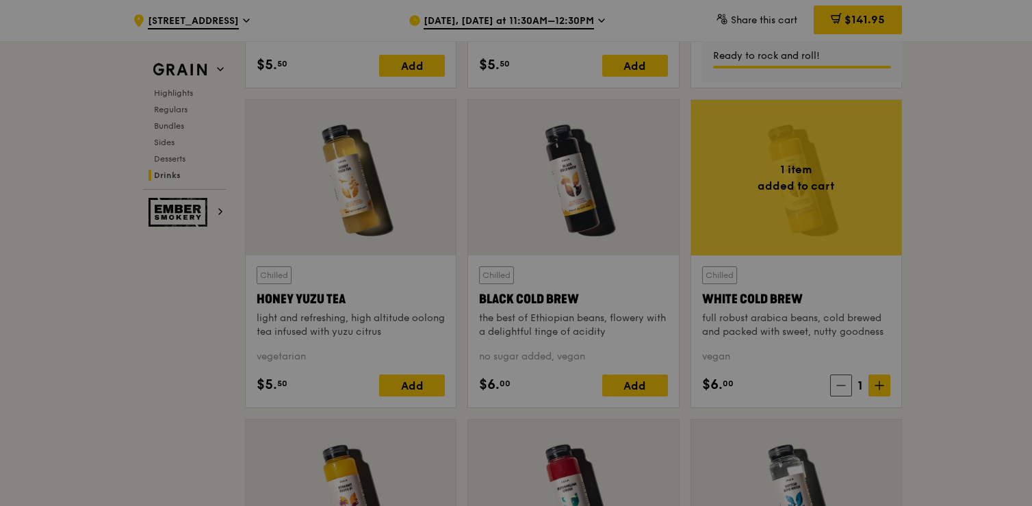
click at [873, 380] on div at bounding box center [516, 253] width 1032 height 506
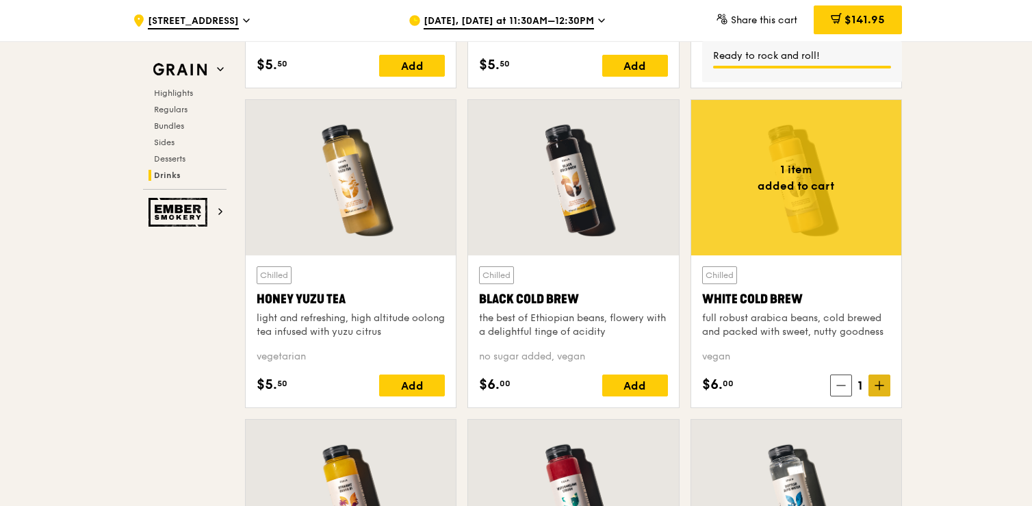
click at [879, 383] on icon at bounding box center [879, 385] width 0 height 8
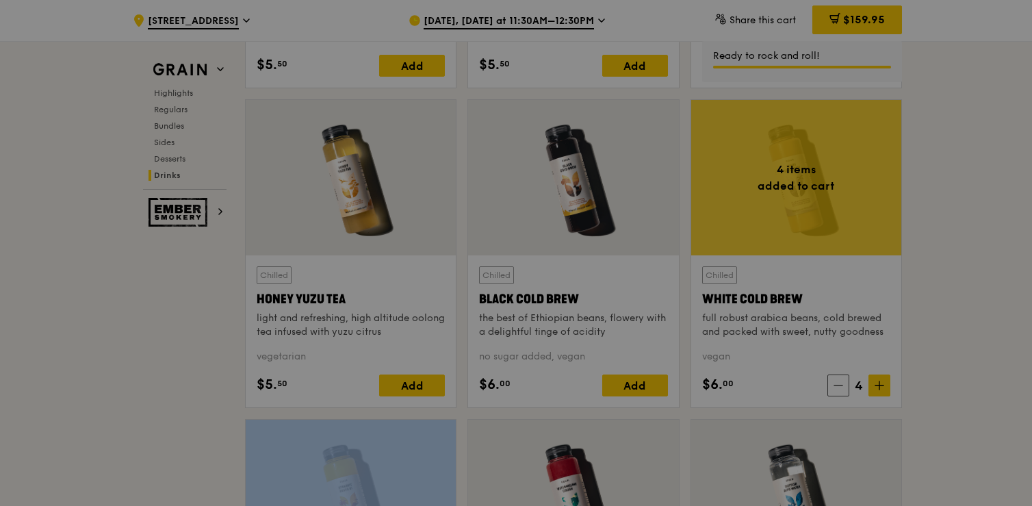
type input "4"
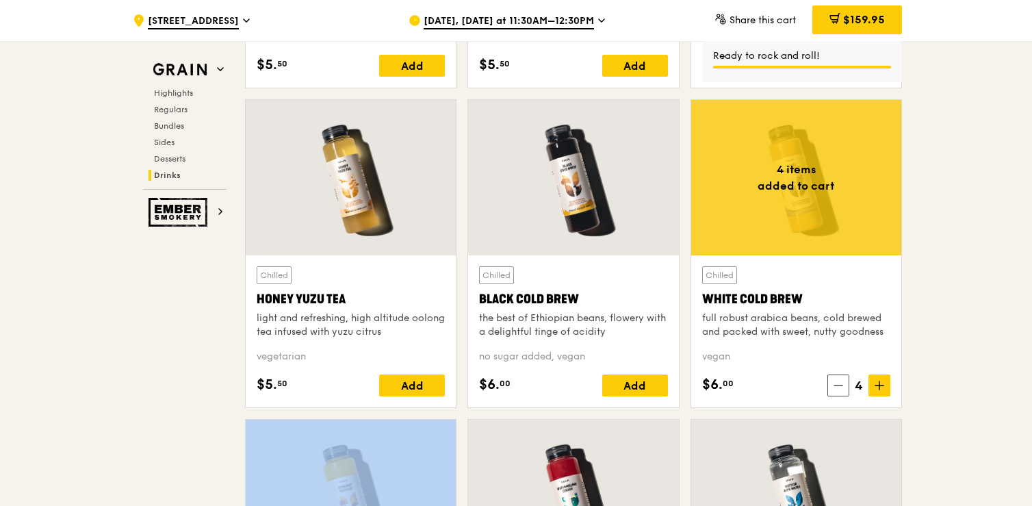
scroll to position [5036, 0]
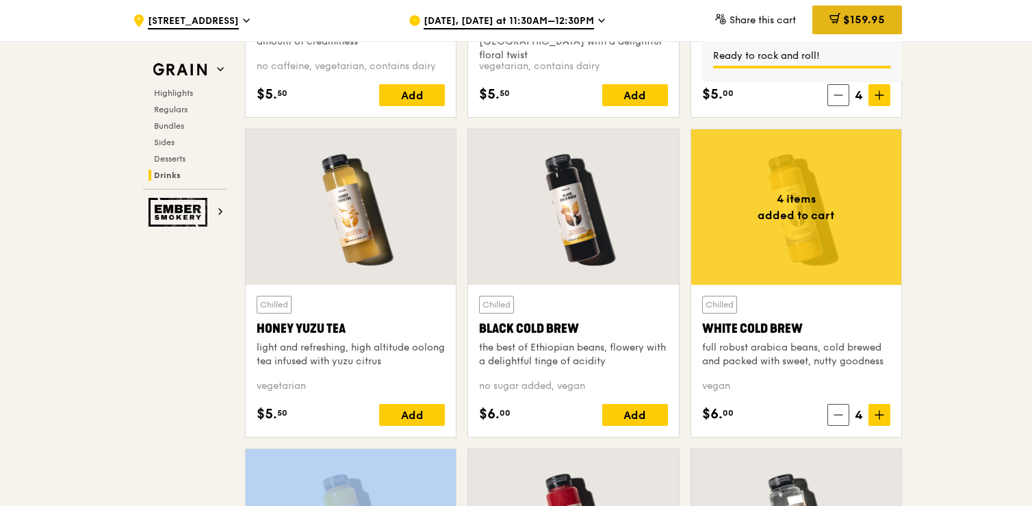
click at [885, 30] on div "$159.95" at bounding box center [857, 19] width 90 height 29
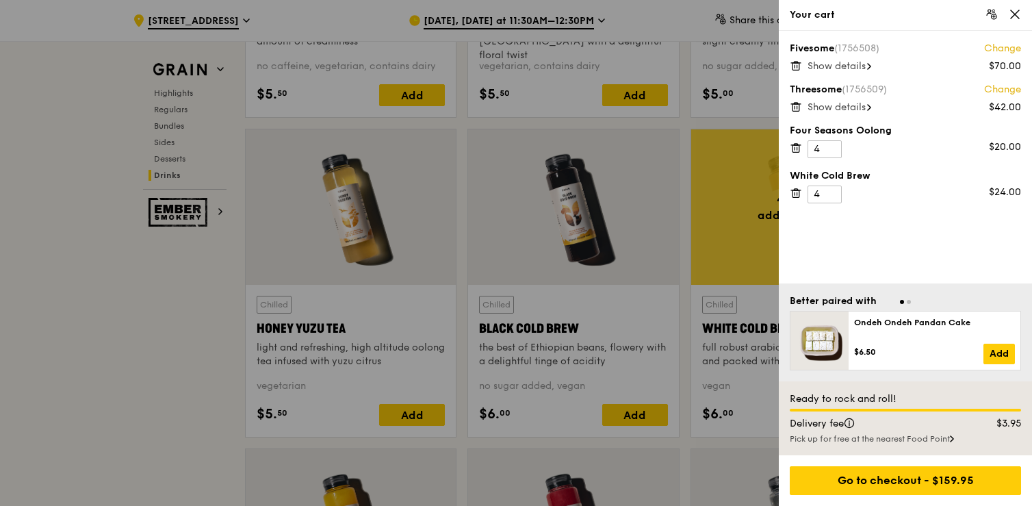
scroll to position [5014, 0]
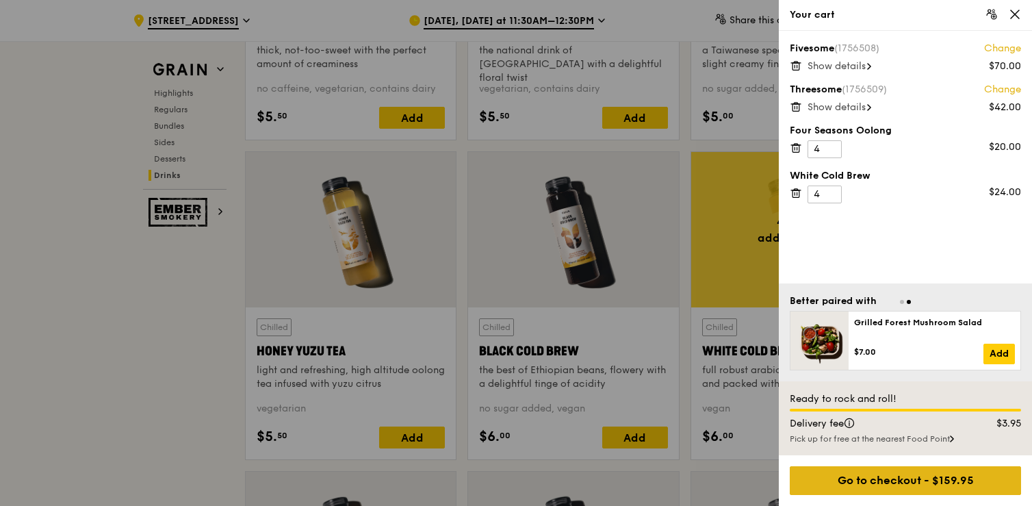
click at [891, 484] on div "Go to checkout - $159.95" at bounding box center [904, 480] width 231 height 29
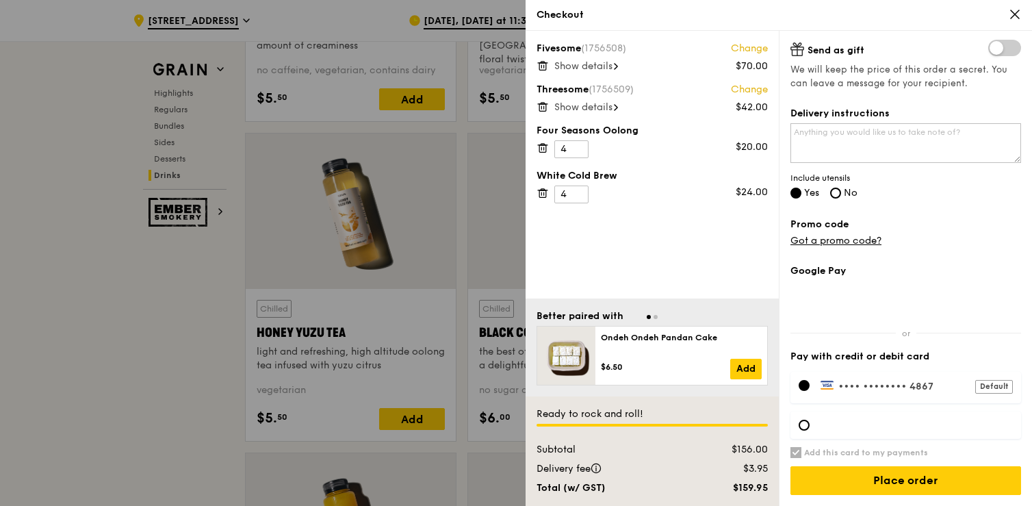
scroll to position [5070, 0]
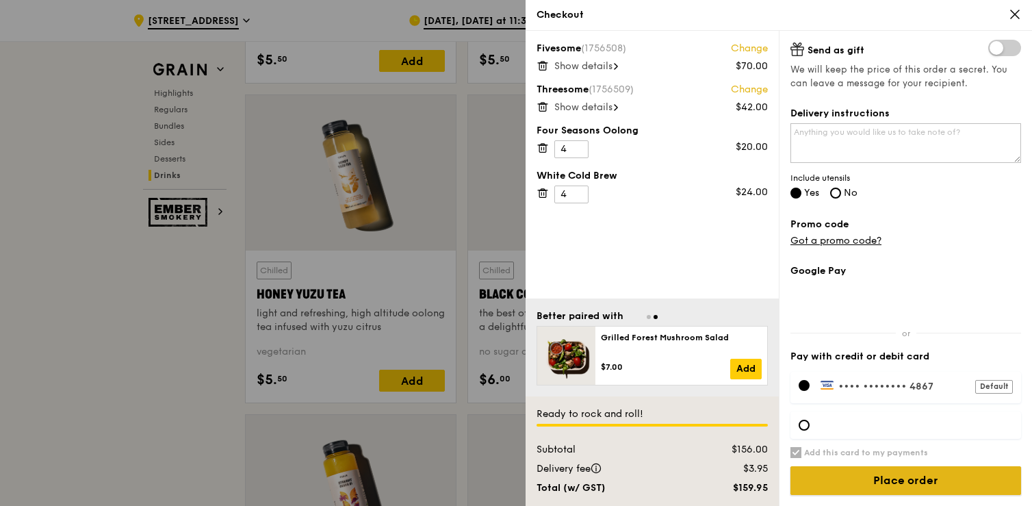
click at [834, 473] on input "Place order" at bounding box center [905, 480] width 231 height 29
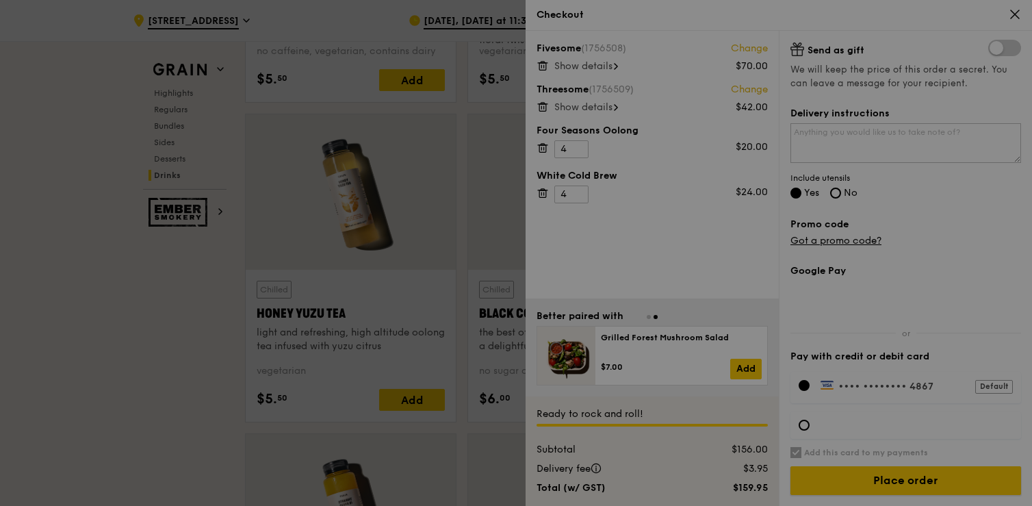
scroll to position [5048, 0]
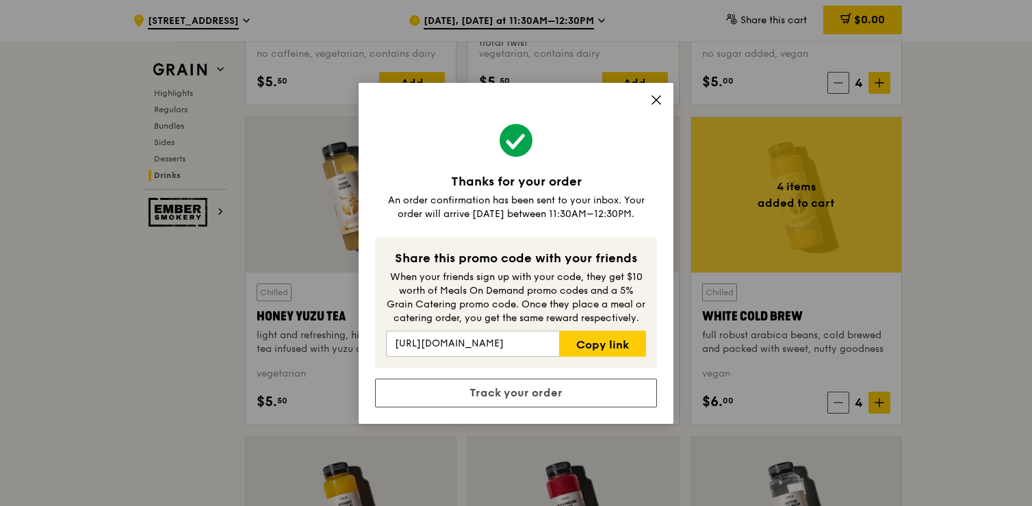
click at [655, 98] on icon at bounding box center [656, 100] width 12 height 12
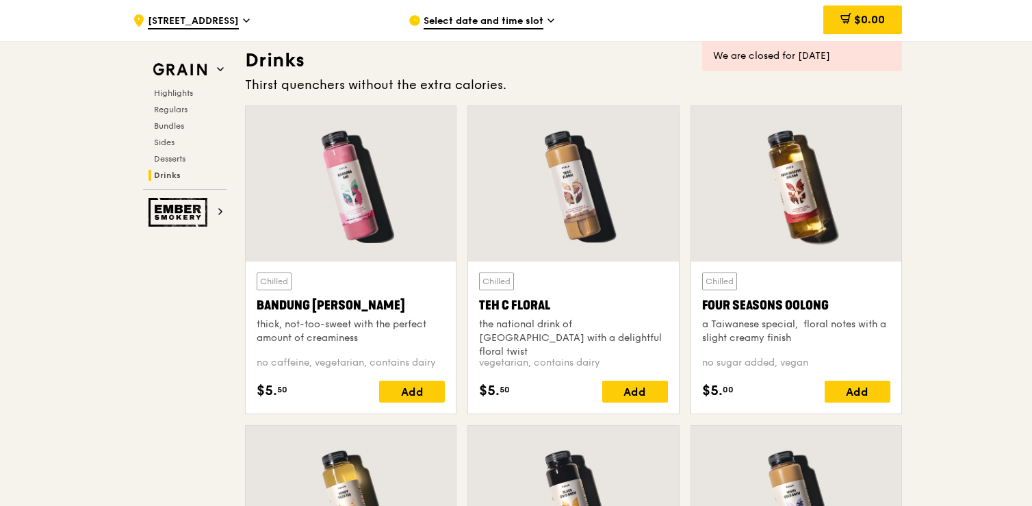
scroll to position [4539, 0]
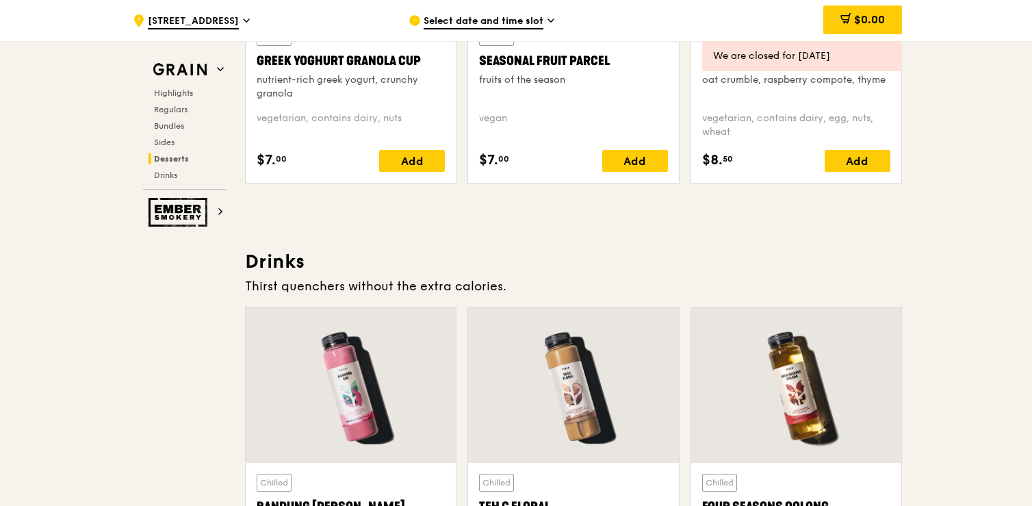
click at [546, 13] on div "Select date and time slot" at bounding box center [535, 20] width 254 height 41
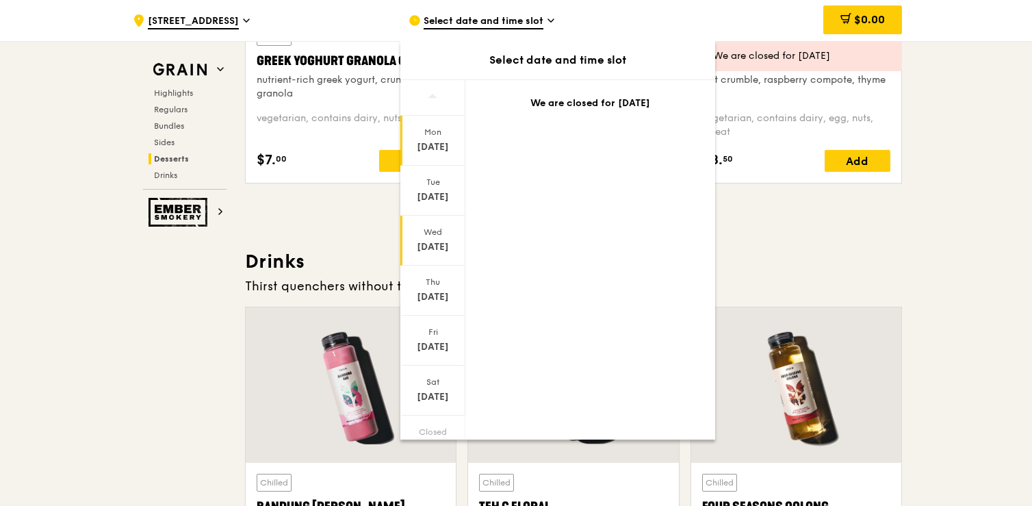
click at [449, 246] on div "[DATE]" at bounding box center [432, 247] width 61 height 14
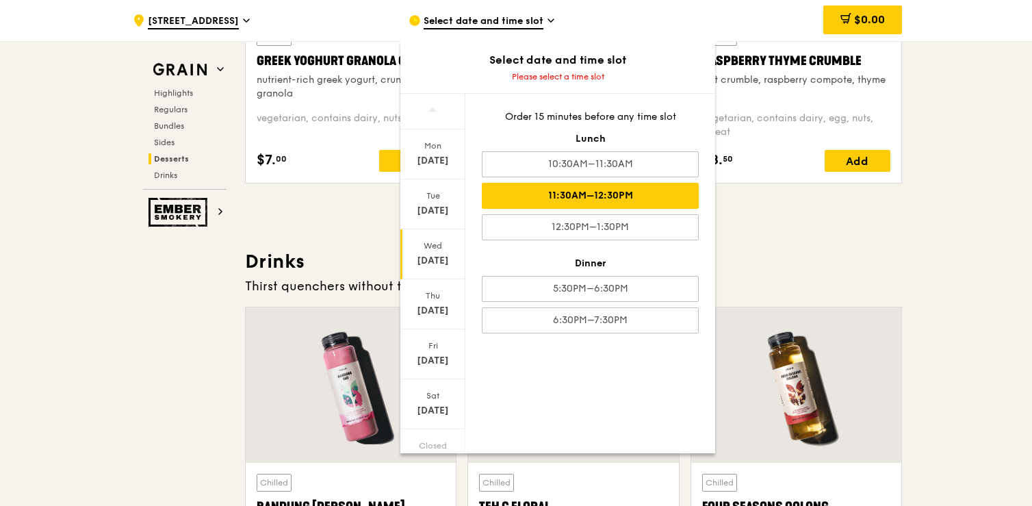
click at [526, 201] on div "11:30AM–12:30PM" at bounding box center [590, 196] width 217 height 26
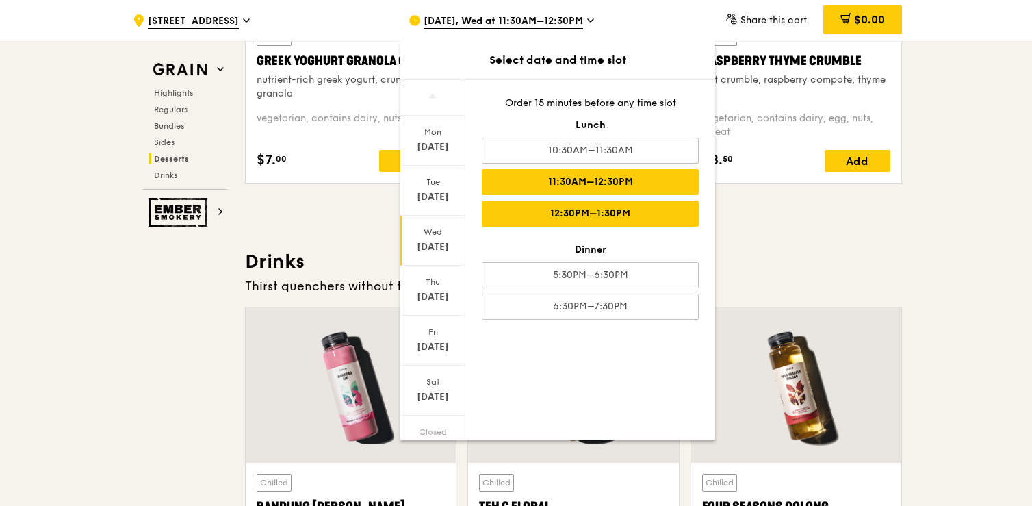
scroll to position [4538, 0]
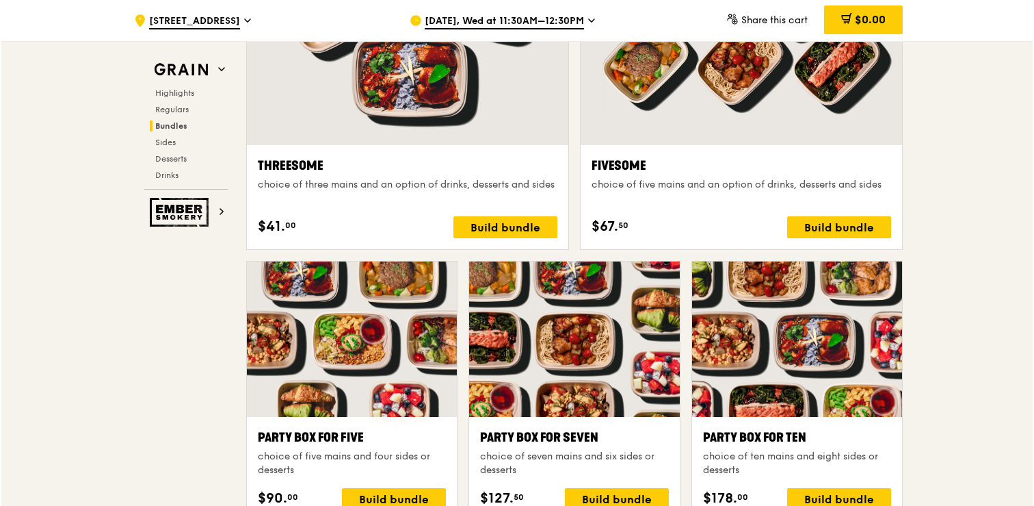
scroll to position [2410, 0]
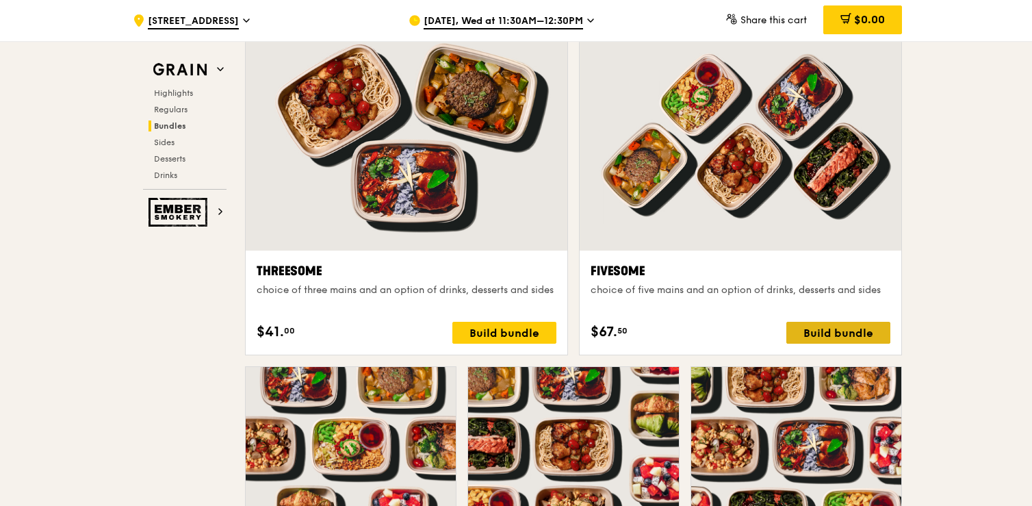
click at [800, 326] on div "Build bundle" at bounding box center [838, 333] width 104 height 22
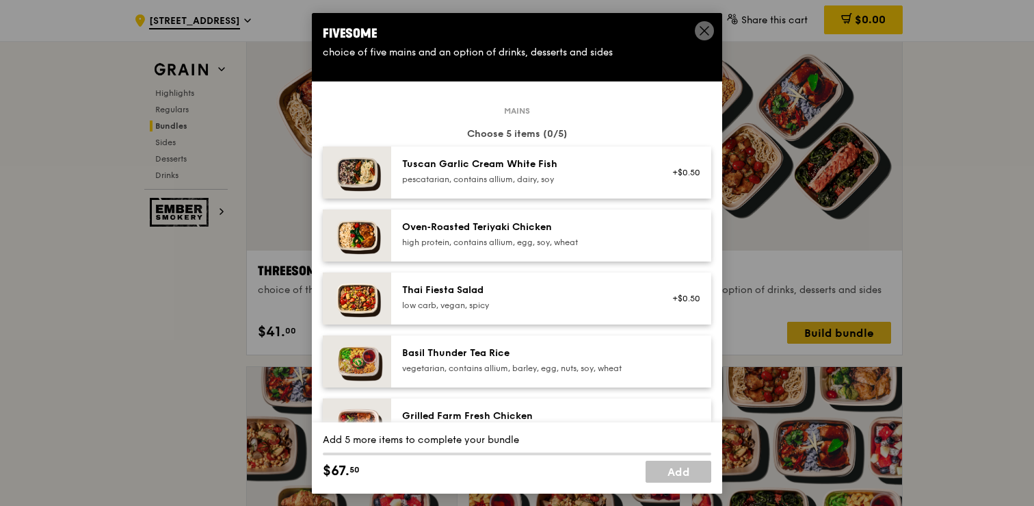
click at [800, 326] on div "Fivesome choice of five mains and an option of drinks, desserts and sides Mains…" at bounding box center [517, 253] width 1034 height 506
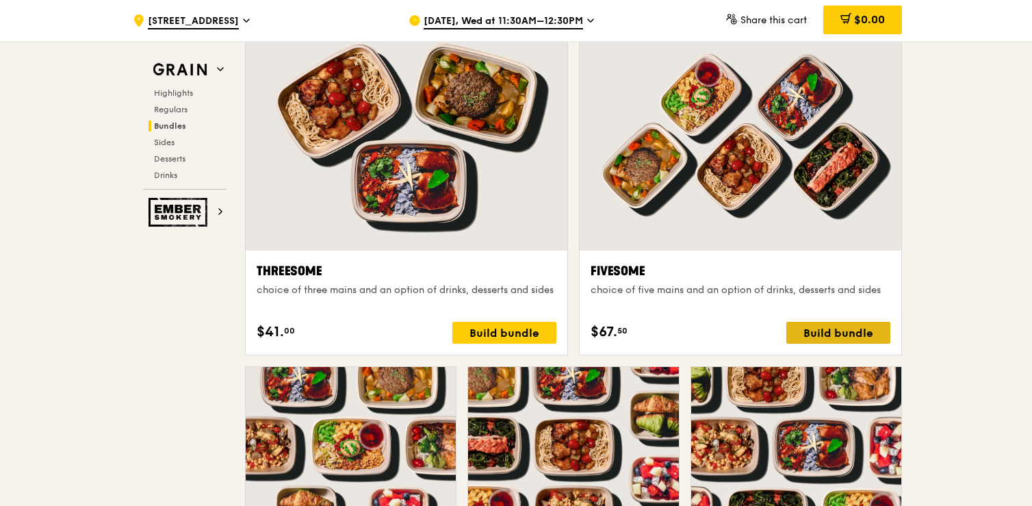
click at [800, 326] on div "Build bundle" at bounding box center [838, 333] width 104 height 22
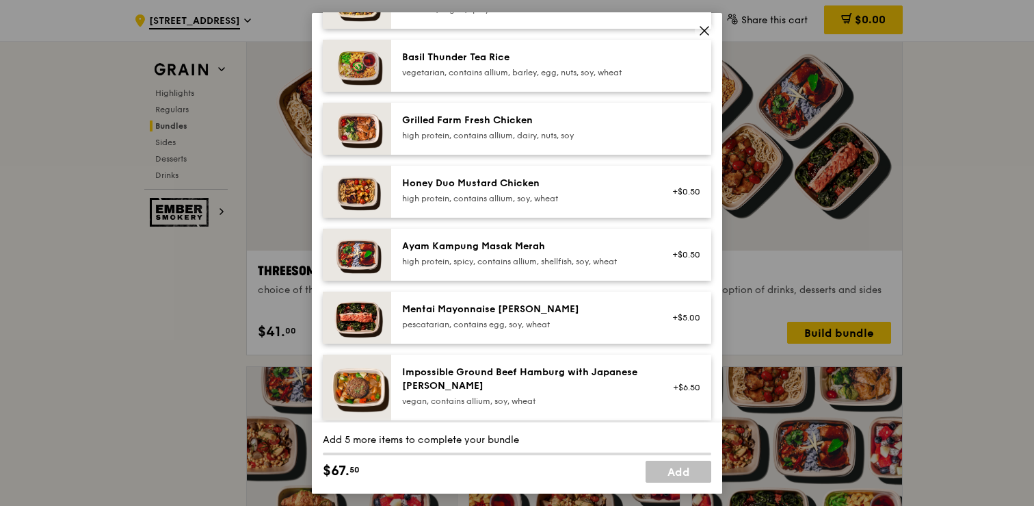
scroll to position [305, 0]
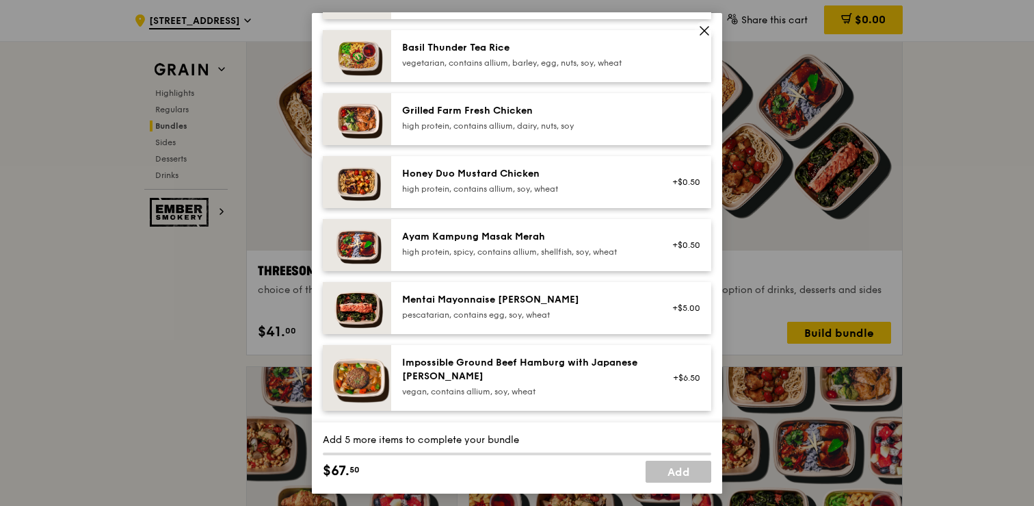
click at [648, 251] on div "Ayam Kampung Masak Merah high protein, spicy, contains allium, shellfish, soy, …" at bounding box center [525, 244] width 262 height 30
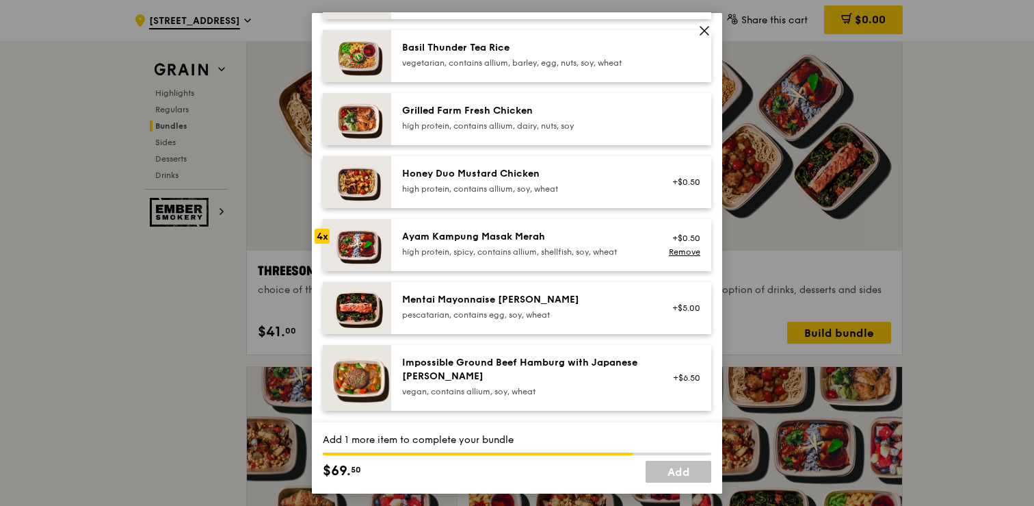
click at [648, 251] on div "Ayam Kampung Masak Merah high protein, spicy, contains allium, shellfish, soy, …" at bounding box center [525, 244] width 262 height 30
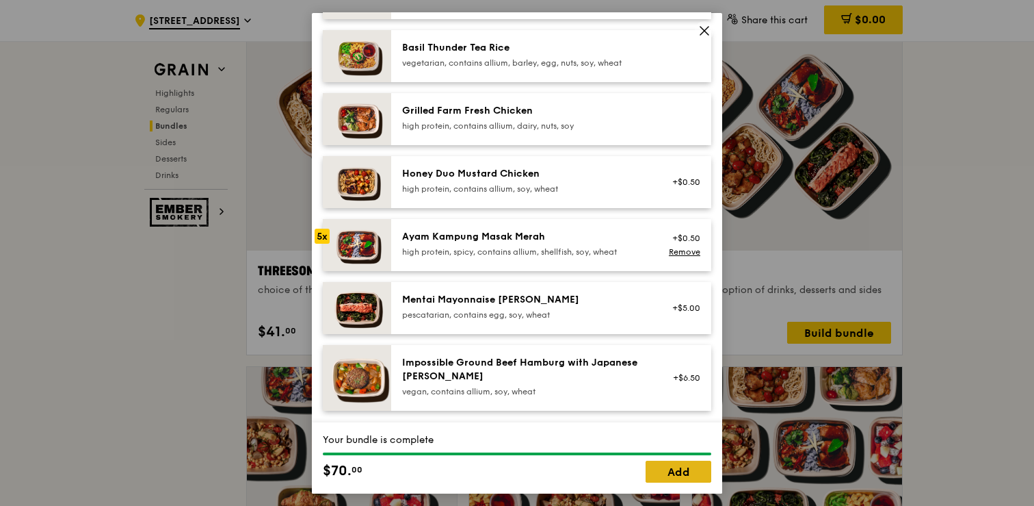
click at [664, 467] on link "Add" at bounding box center [679, 471] width 66 height 22
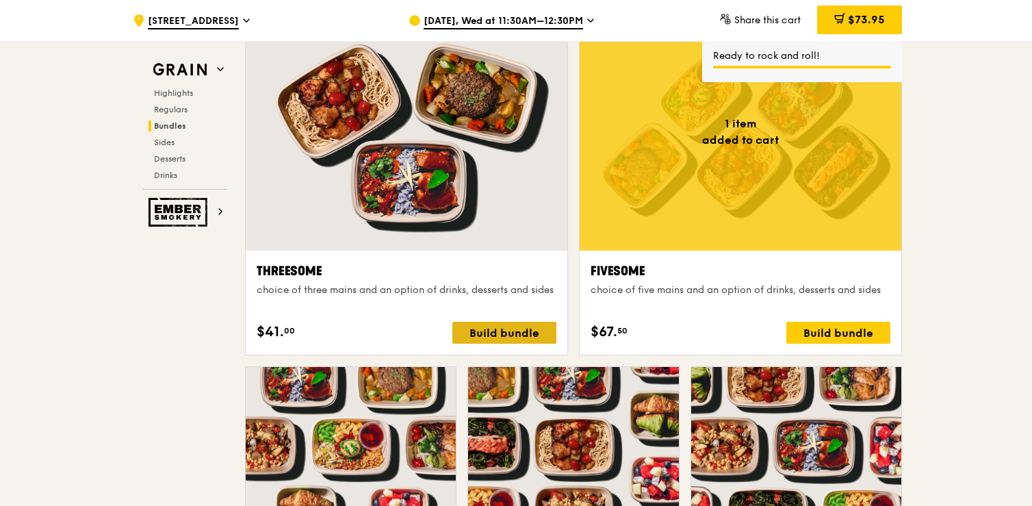
click at [531, 326] on div "Build bundle" at bounding box center [504, 333] width 104 height 22
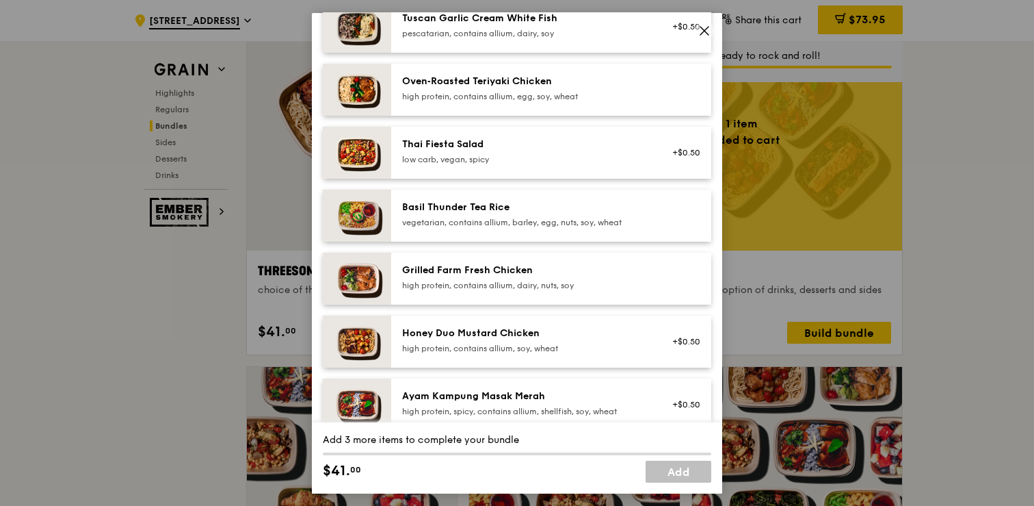
scroll to position [147, 0]
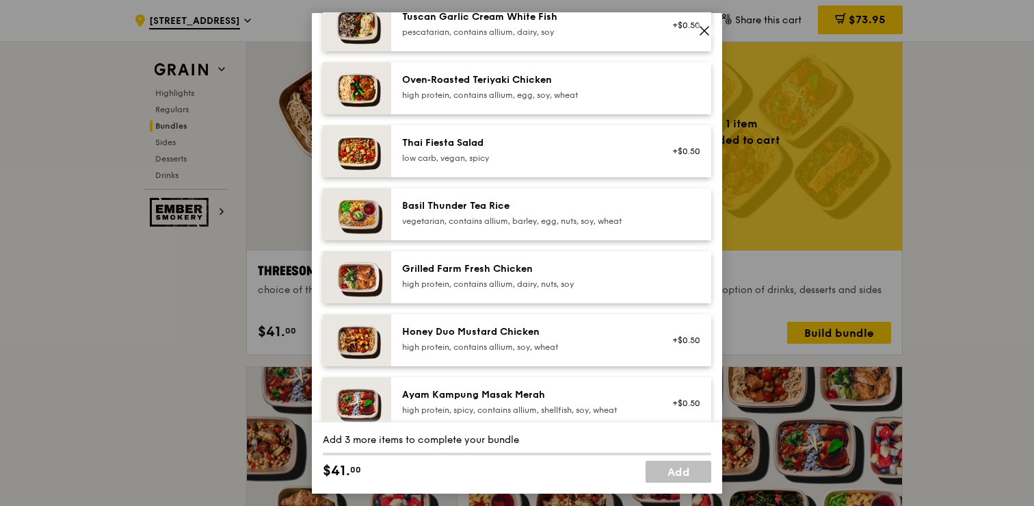
click at [529, 289] on div "high protein, contains allium, dairy, nuts, soy" at bounding box center [525, 283] width 246 height 11
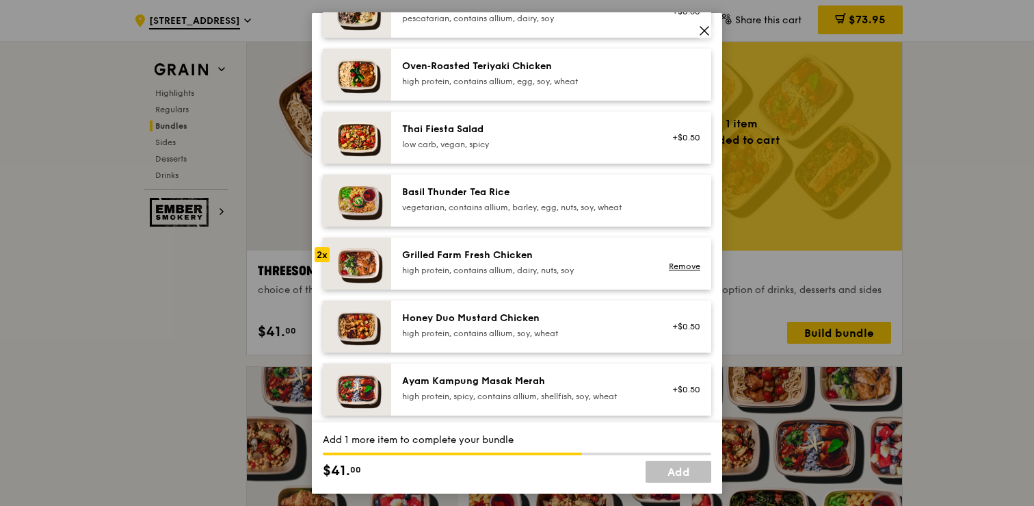
scroll to position [157, 0]
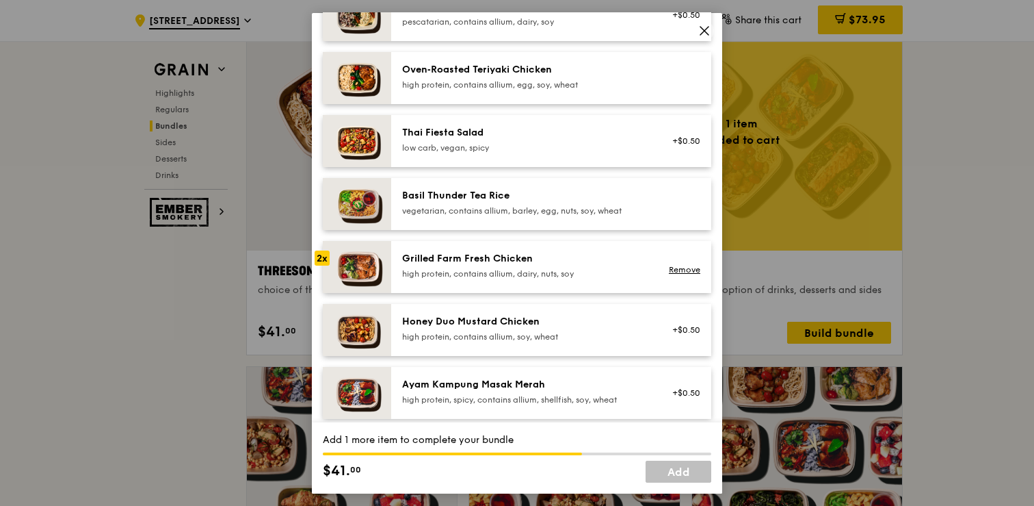
click at [526, 213] on div "vegetarian, contains allium, barley, egg, nuts, soy, wheat" at bounding box center [525, 210] width 246 height 11
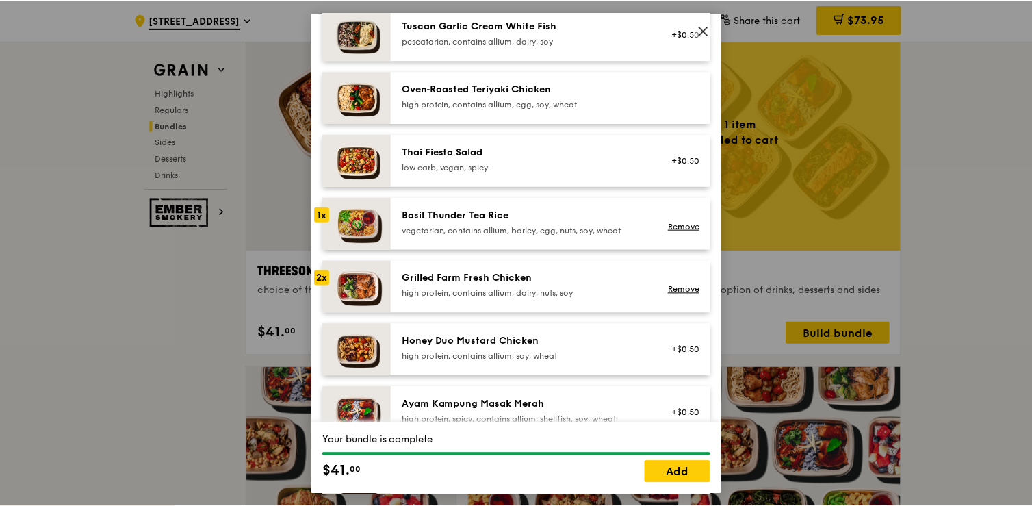
scroll to position [124, 0]
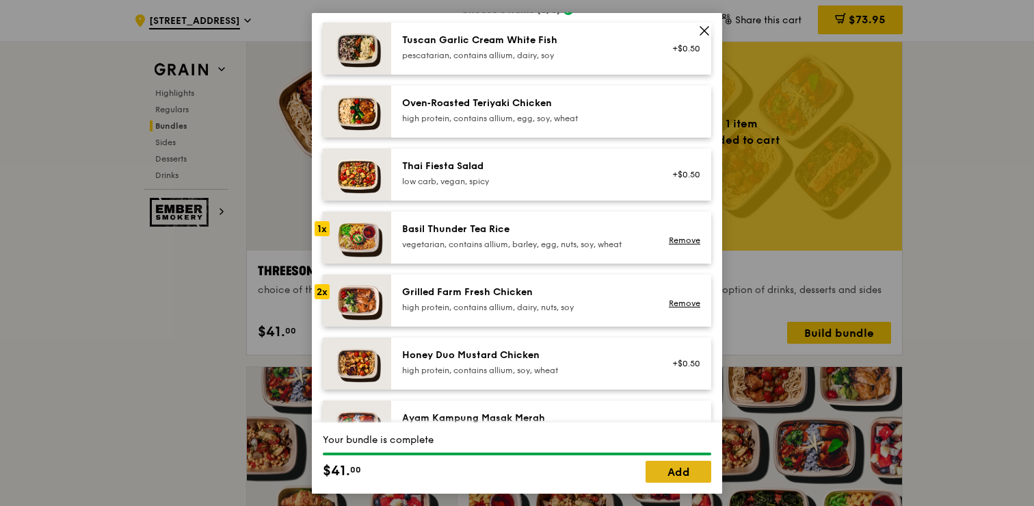
click at [661, 466] on link "Add" at bounding box center [679, 471] width 66 height 22
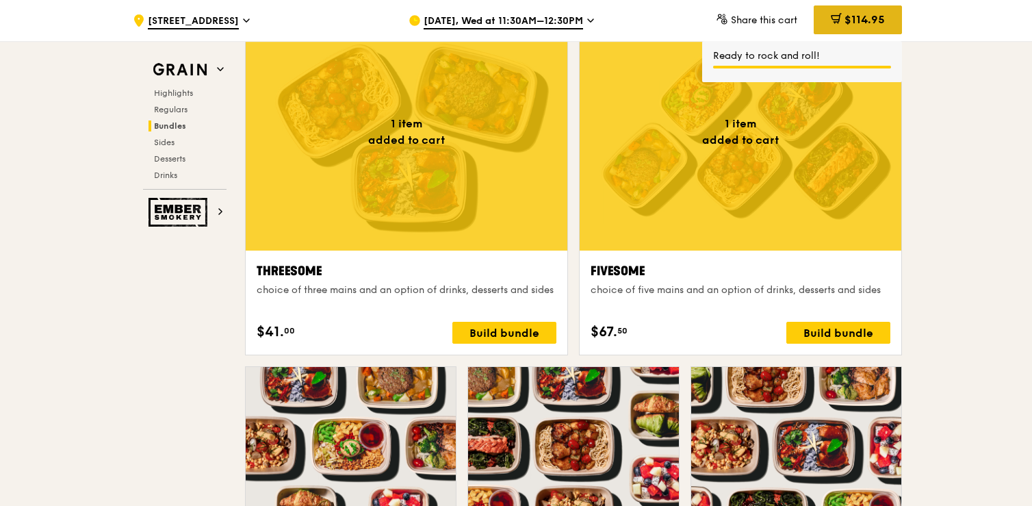
click at [824, 29] on div "$114.95" at bounding box center [857, 19] width 88 height 29
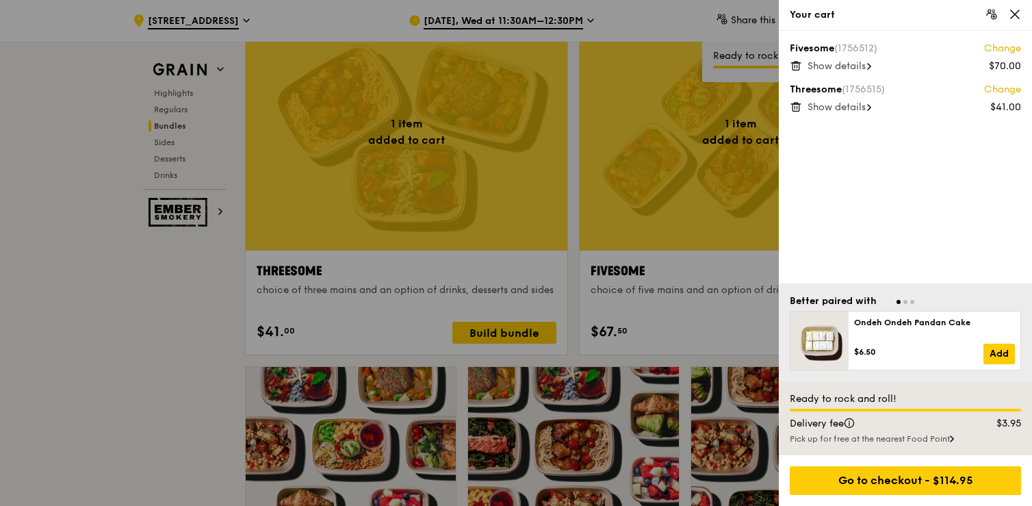
click at [680, 16] on div at bounding box center [516, 253] width 1032 height 506
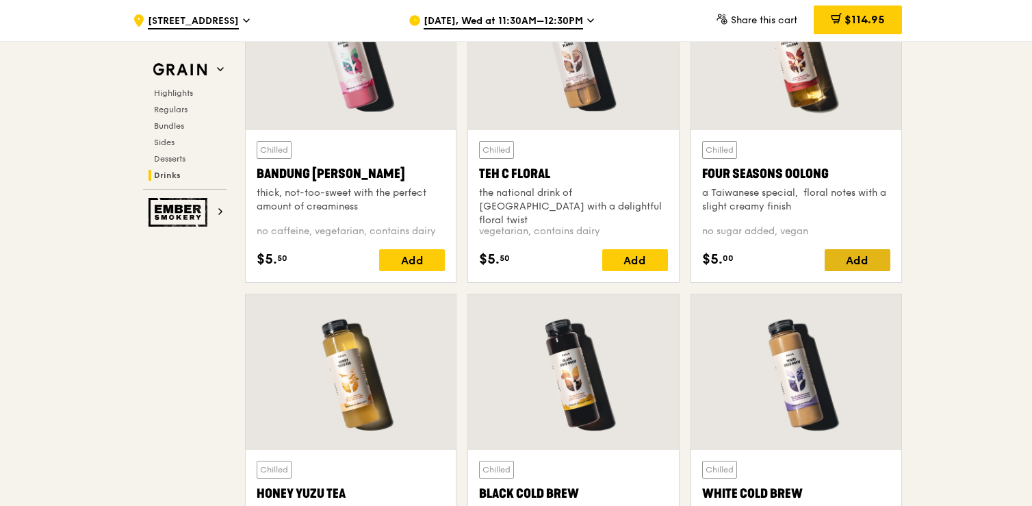
scroll to position [4896, 0]
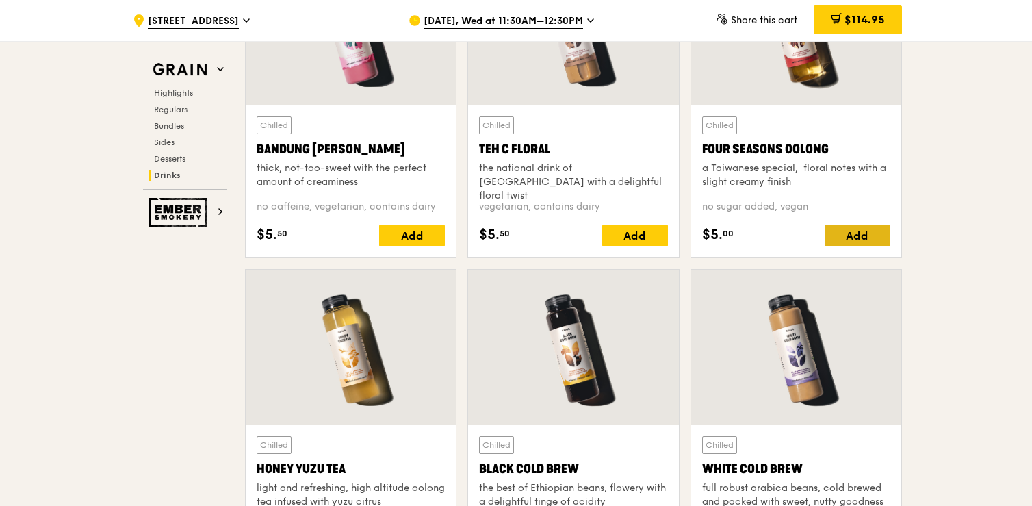
click at [856, 228] on div "Add" at bounding box center [857, 235] width 66 height 22
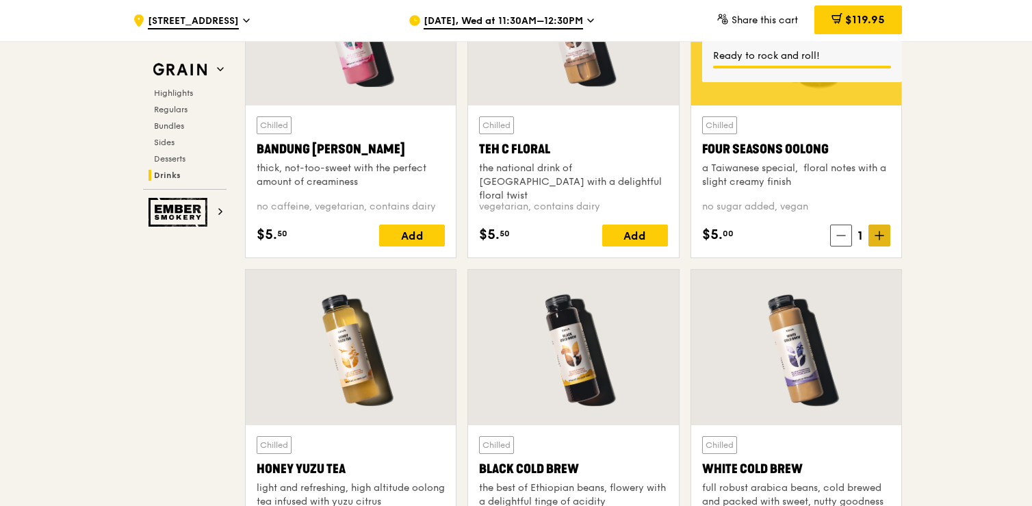
click at [878, 235] on icon at bounding box center [879, 235] width 8 height 0
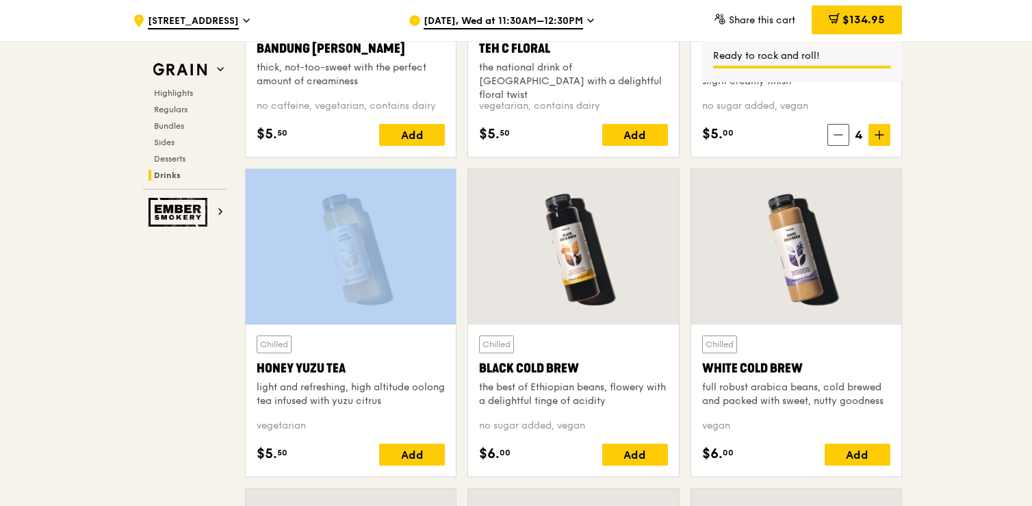
scroll to position [5016, 0]
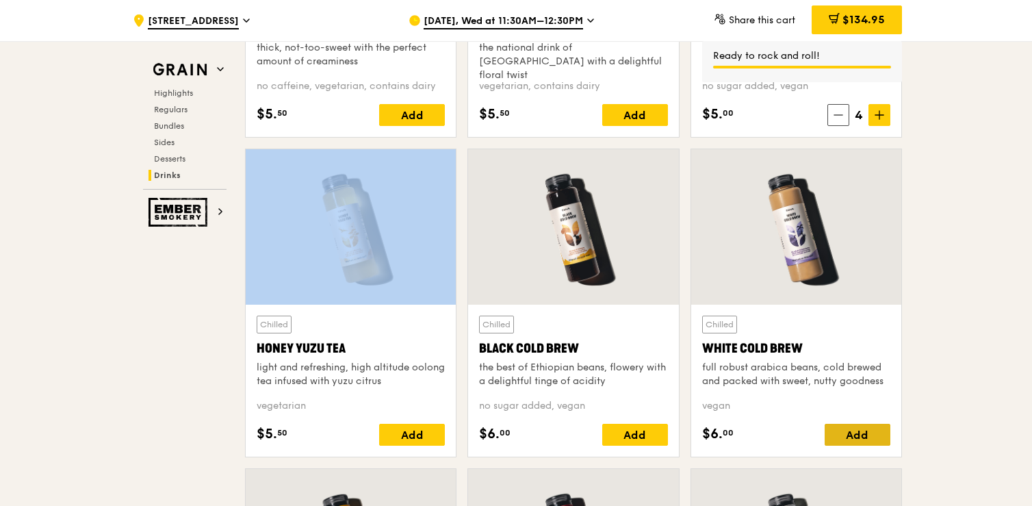
click at [856, 435] on div "Add" at bounding box center [857, 434] width 66 height 22
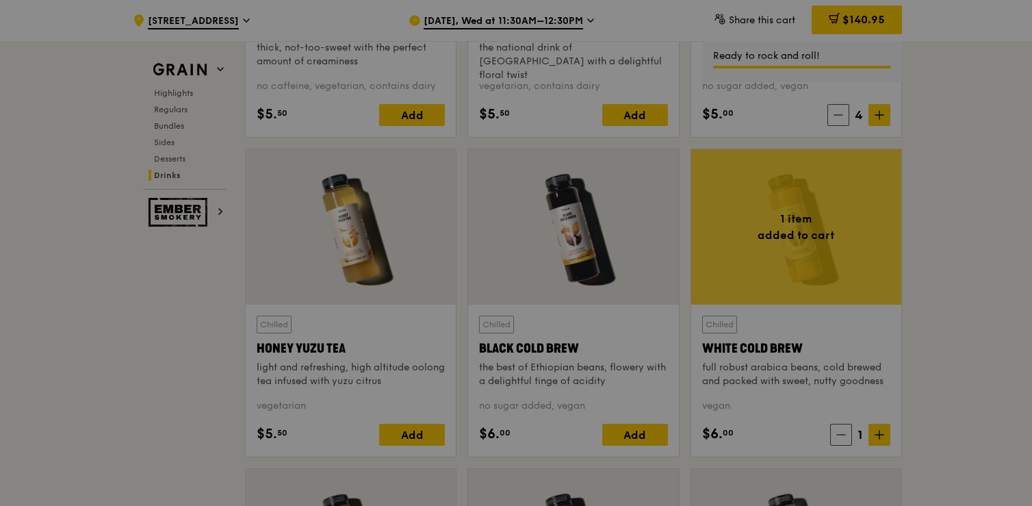
click at [874, 431] on icon at bounding box center [879, 435] width 10 height 10
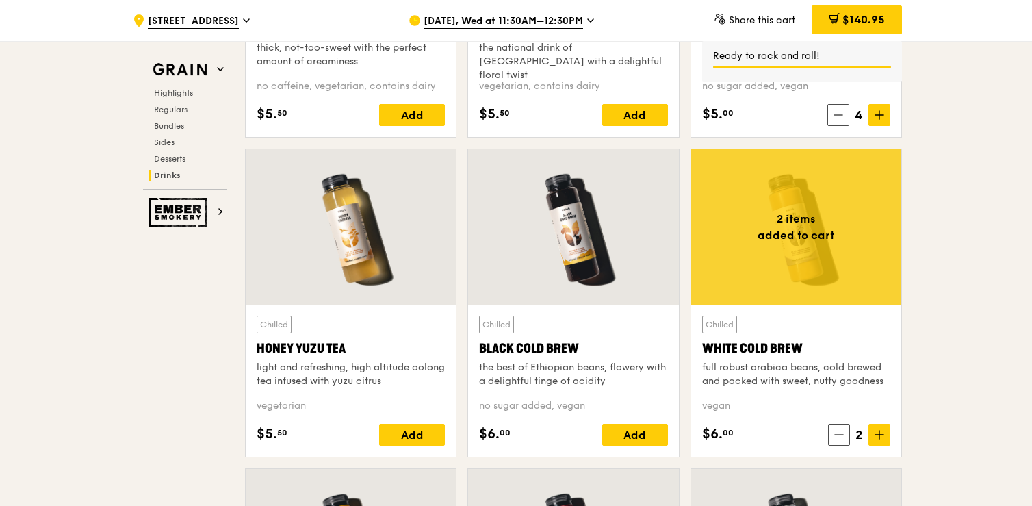
click at [874, 431] on icon at bounding box center [879, 435] width 10 height 10
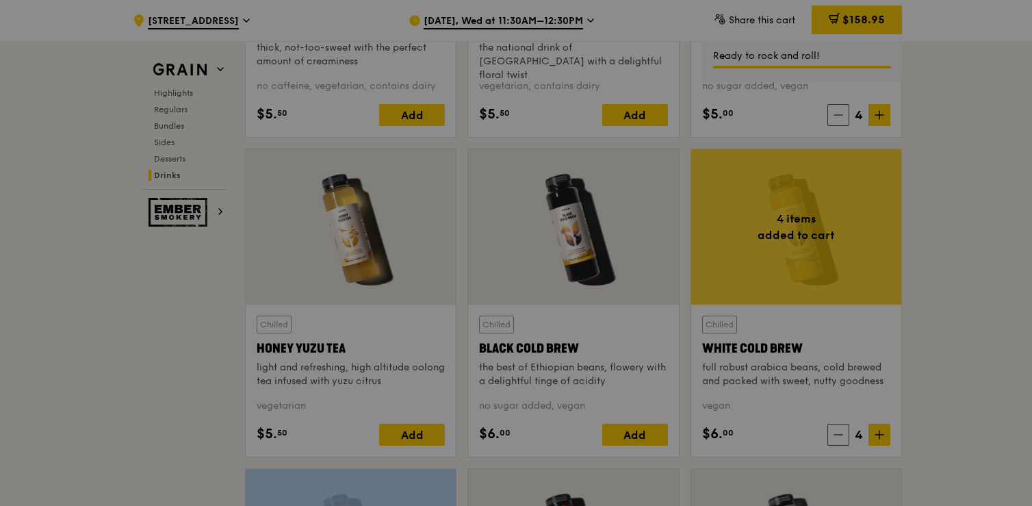
type input "4"
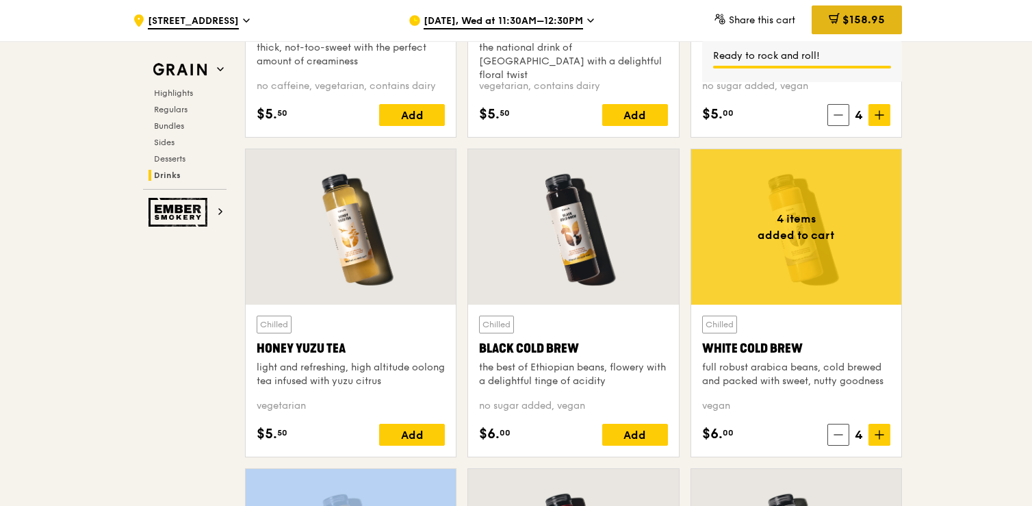
click at [870, 21] on span "$158.95" at bounding box center [863, 19] width 42 height 13
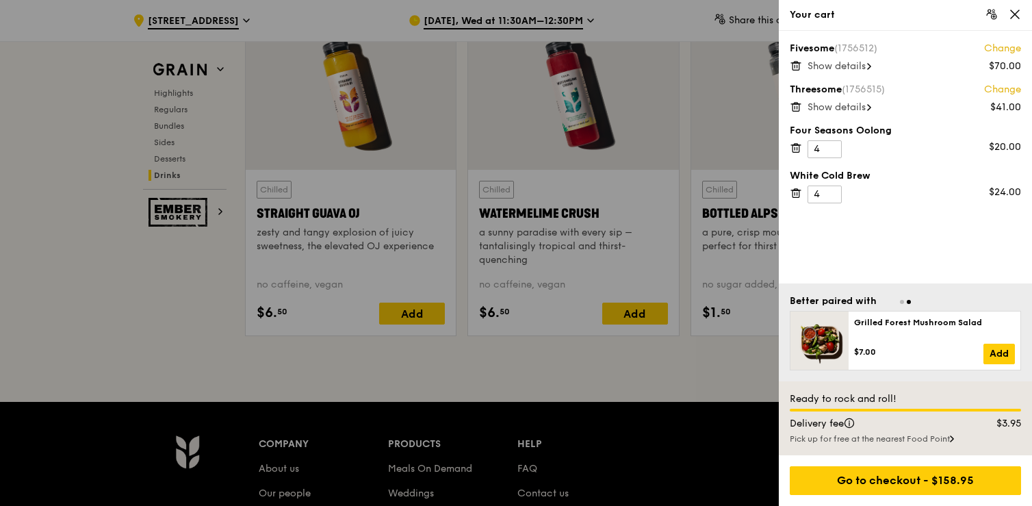
scroll to position [5473, 0]
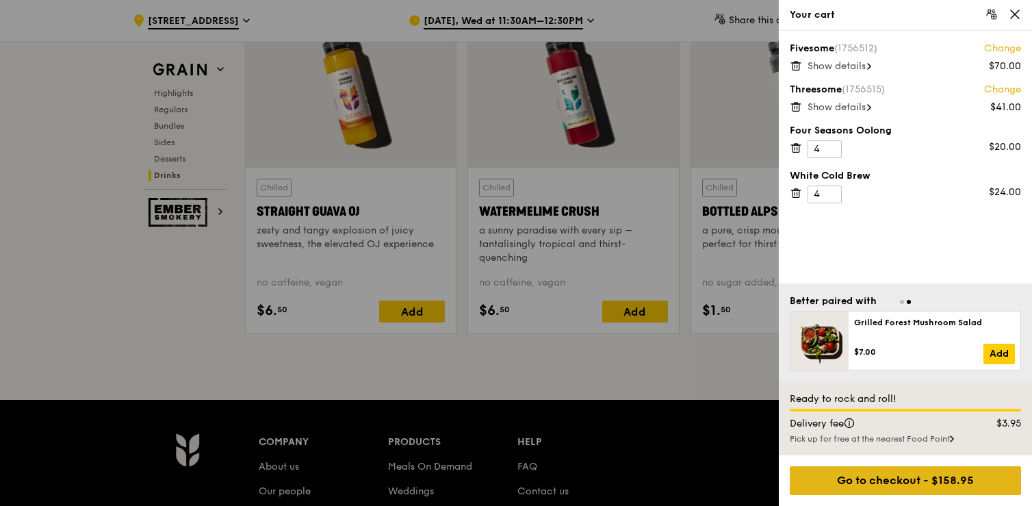
click at [865, 478] on div "Go to checkout - $158.95" at bounding box center [904, 480] width 231 height 29
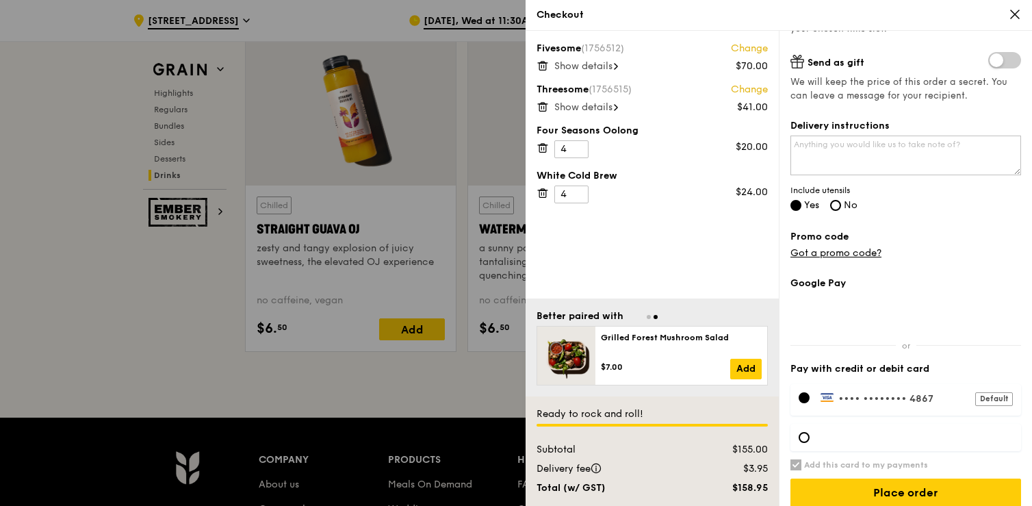
scroll to position [322, 0]
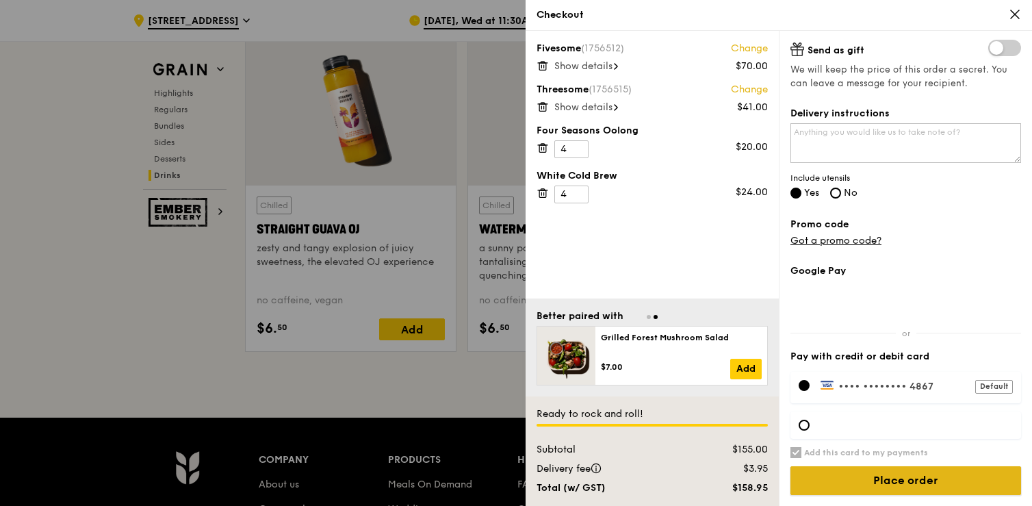
click at [877, 480] on input "Place order" at bounding box center [905, 480] width 231 height 29
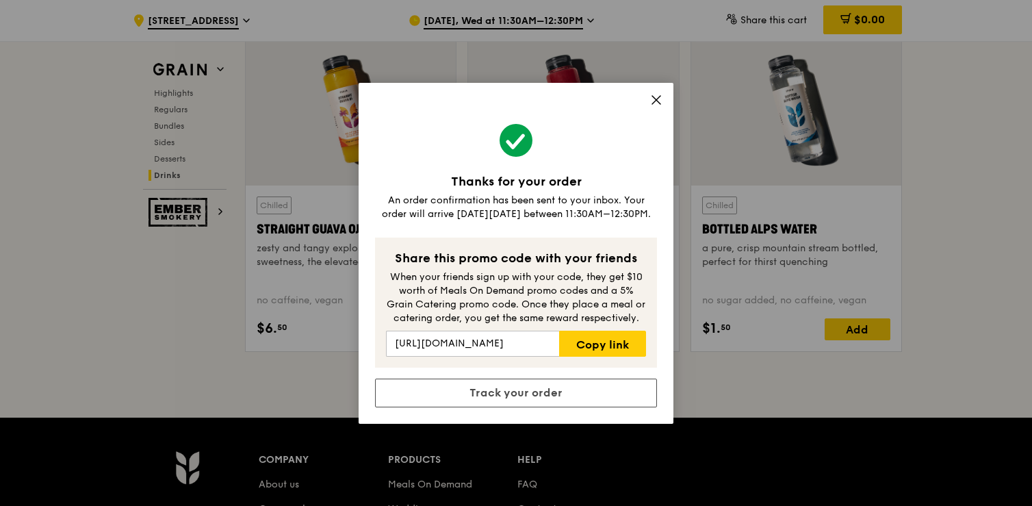
click at [656, 100] on icon at bounding box center [656, 100] width 8 height 8
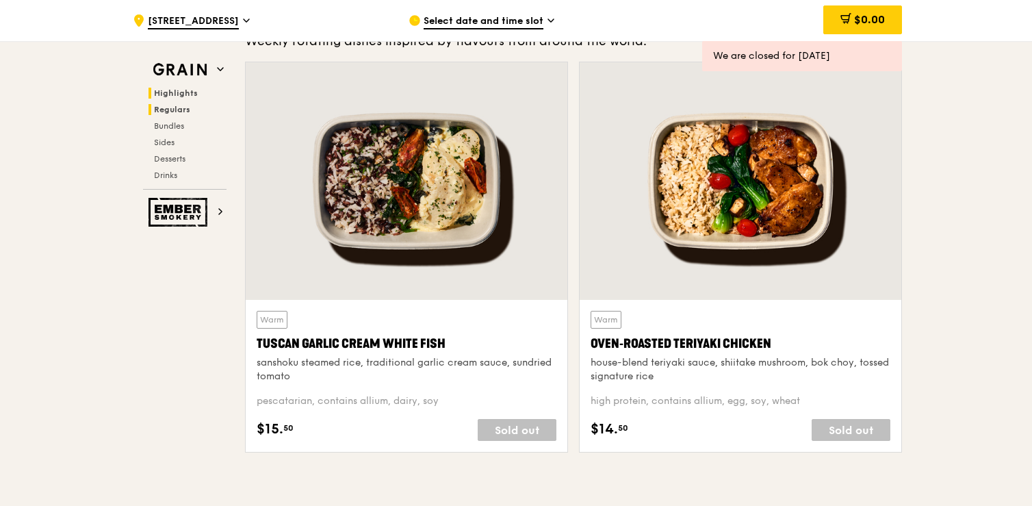
scroll to position [0, 0]
